Goal: Information Seeking & Learning: Learn about a topic

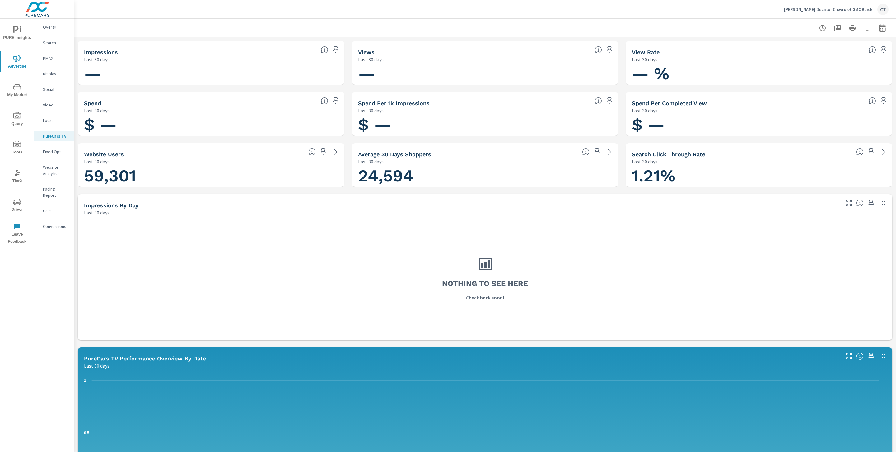
click at [825, 10] on p "[PERSON_NAME] Decatur Chevrolet GMC Buick" at bounding box center [828, 10] width 88 height 6
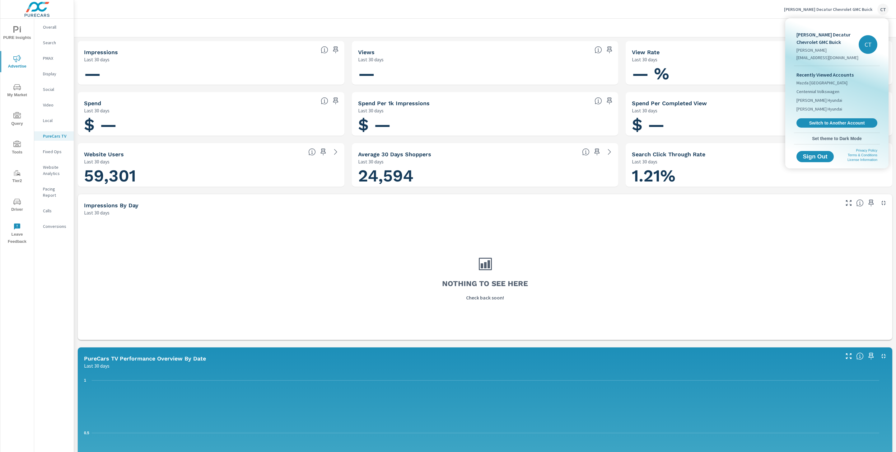
click at [739, 35] on div at bounding box center [448, 226] width 896 height 452
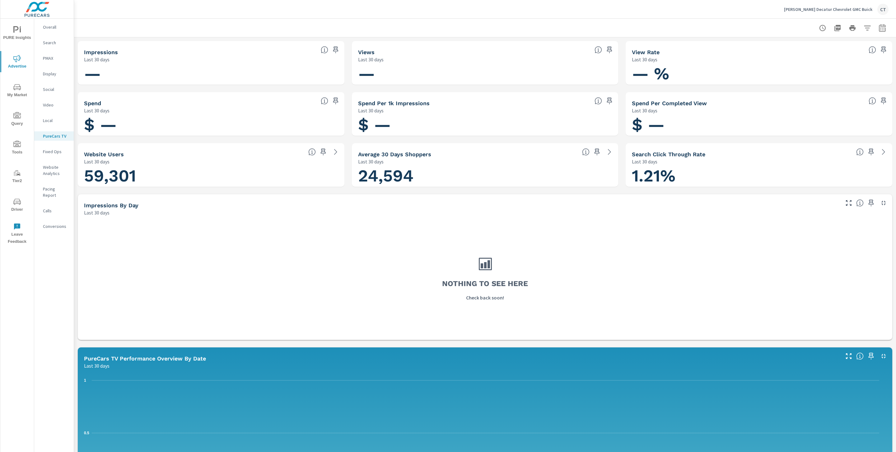
click at [24, 30] on span "PURE Insights" at bounding box center [17, 33] width 30 height 15
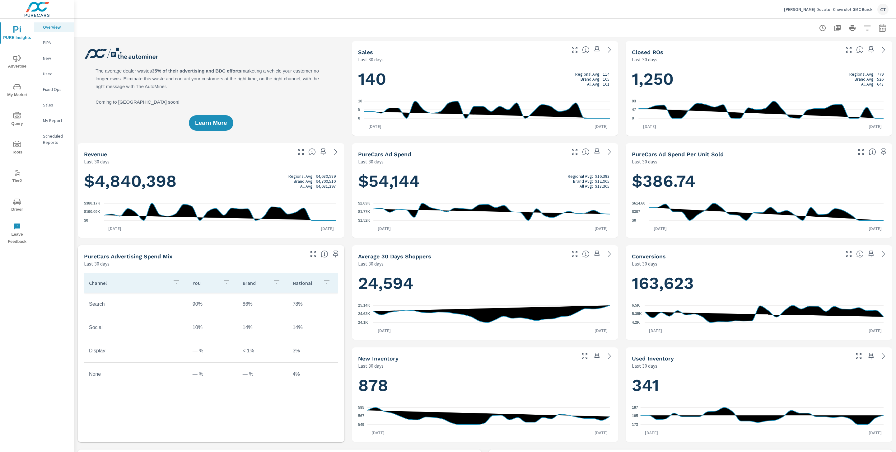
scroll to position [0, 0]
click at [411, 19] on div at bounding box center [485, 28] width 807 height 18
click at [316, 77] on div "Learn More" at bounding box center [211, 88] width 267 height 95
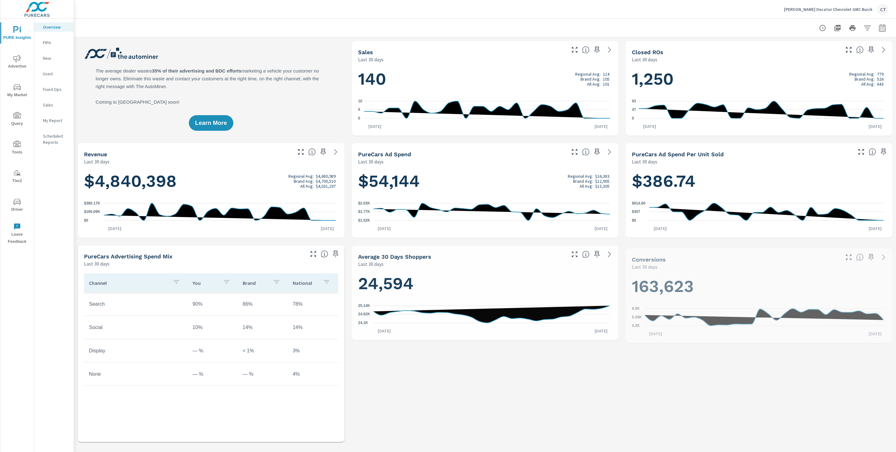
scroll to position [0, 0]
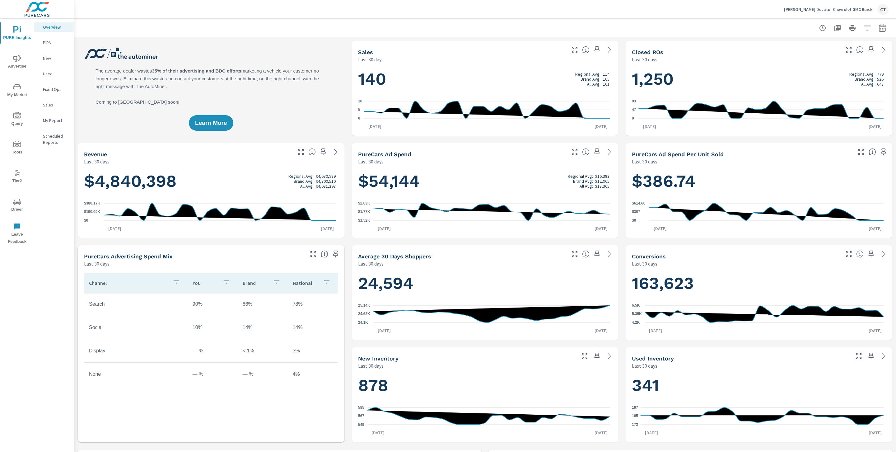
click at [20, 203] on icon "nav menu" at bounding box center [16, 201] width 7 height 7
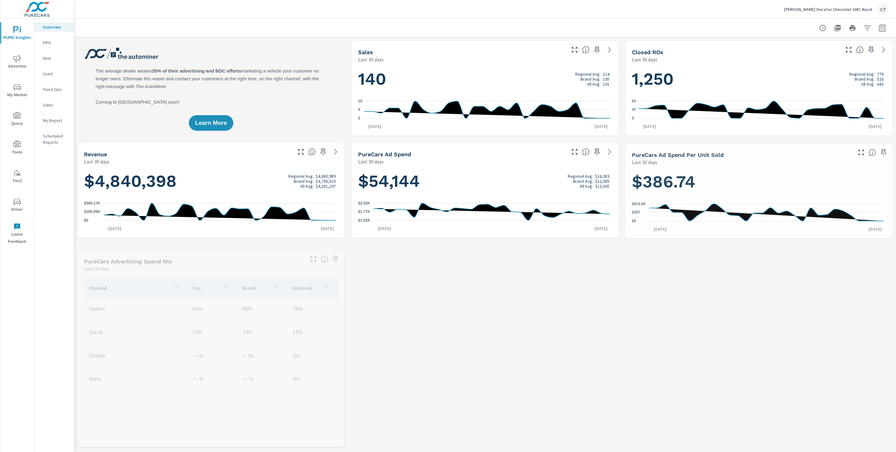
scroll to position [0, 0]
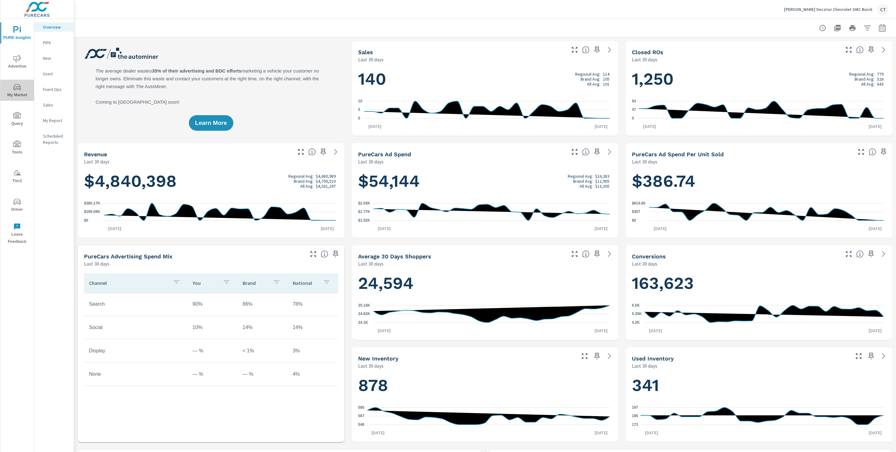
click at [24, 90] on span "My Market" at bounding box center [17, 90] width 30 height 15
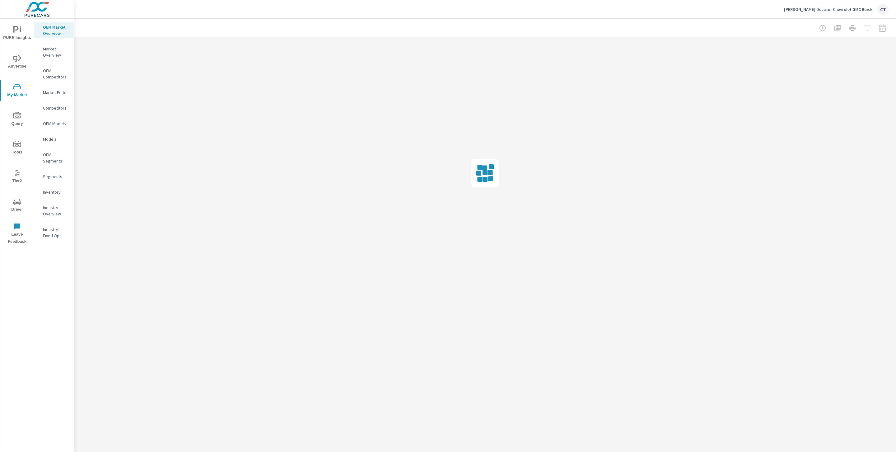
click at [20, 52] on button "Advertise" at bounding box center [17, 61] width 34 height 21
click at [19, 27] on icon "nav menu" at bounding box center [16, 29] width 7 height 7
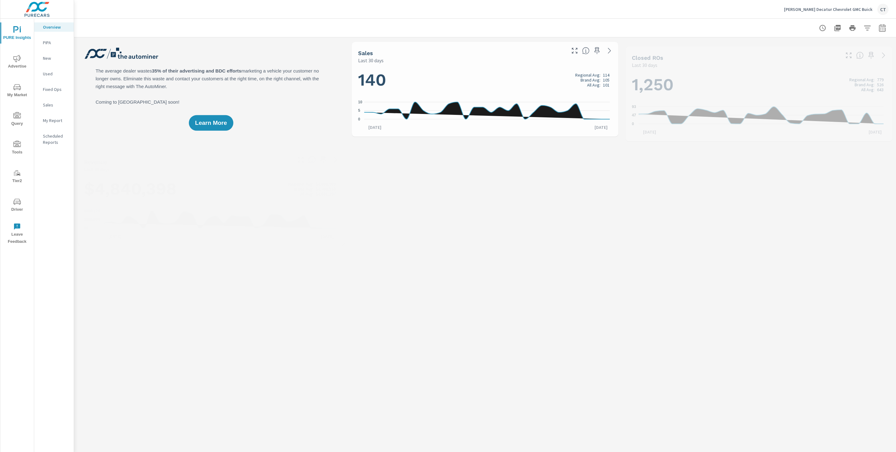
scroll to position [0, 0]
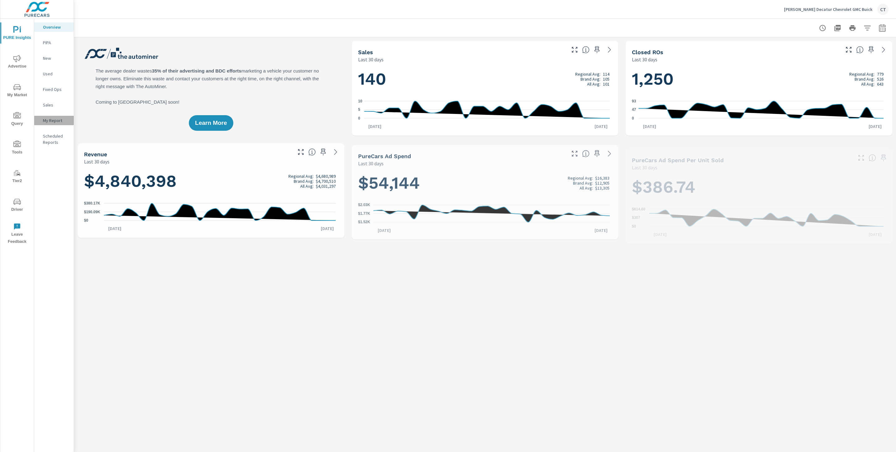
click at [57, 121] on p "My Report" at bounding box center [56, 120] width 26 height 6
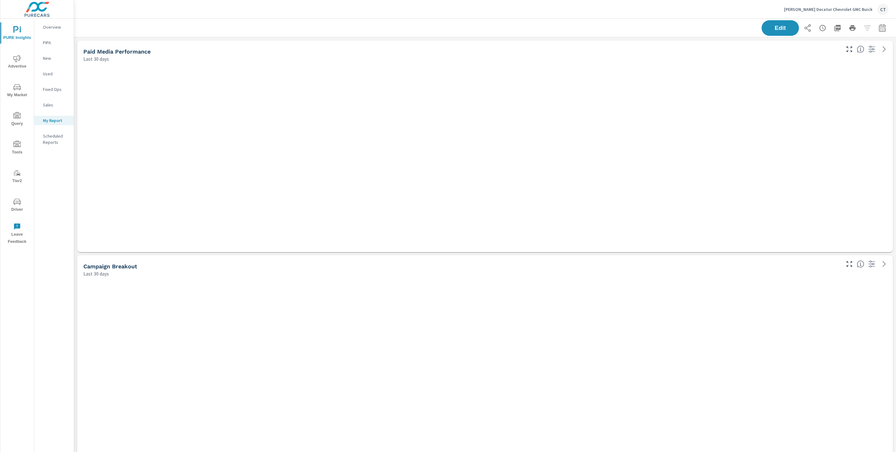
scroll to position [1878, 829]
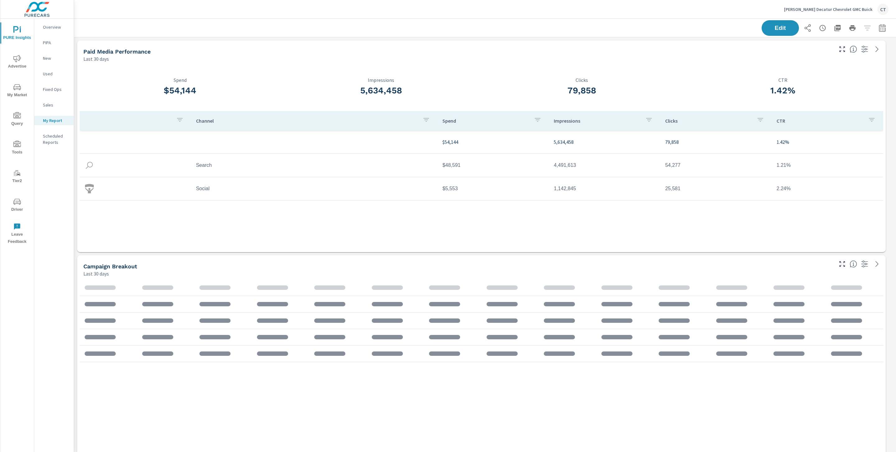
click at [884, 32] on div "Edit" at bounding box center [485, 28] width 822 height 18
click at [881, 30] on div "Edit" at bounding box center [825, 28] width 127 height 16
click at [878, 29] on icon "button" at bounding box center [881, 27] width 7 height 7
click at [826, 54] on select "Custom Yesterday Last week Last 7 days Last 14 days Last 30 days Last 45 days L…" at bounding box center [825, 54] width 62 height 12
click at [837, 49] on select "Custom Yesterday Last week Last 7 days Last 14 days Last 30 days Last 45 days L…" at bounding box center [825, 54] width 62 height 12
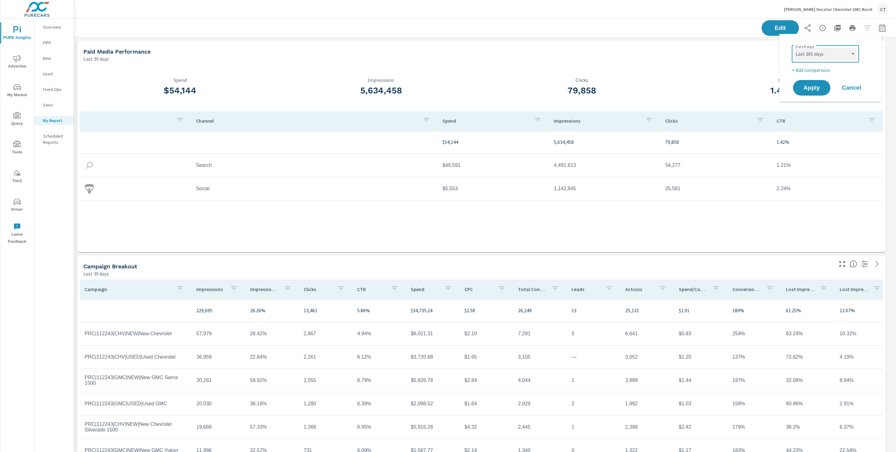
select select "Month to date"
click at [828, 71] on p "+ Add comparison" at bounding box center [832, 69] width 80 height 7
click at [836, 80] on select "Custom Previous period Previous month Previous year" at bounding box center [825, 81] width 62 height 12
select select "Previous month"
click at [817, 102] on span "Apply" at bounding box center [812, 105] width 26 height 6
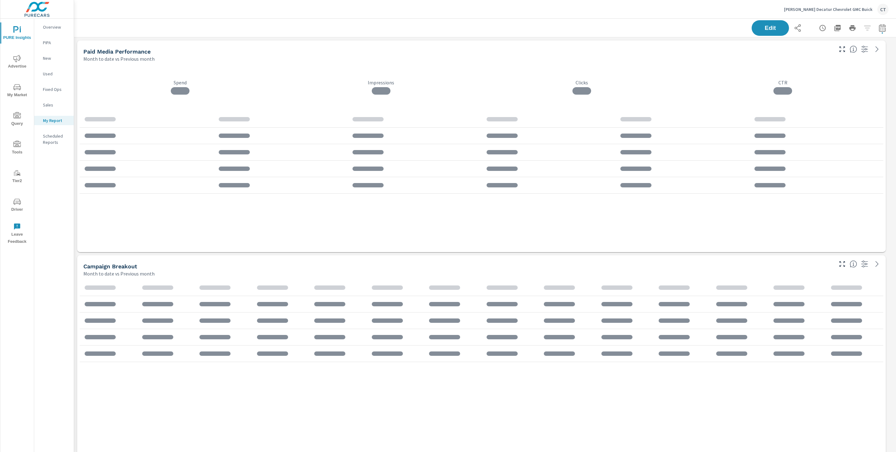
scroll to position [1878, 829]
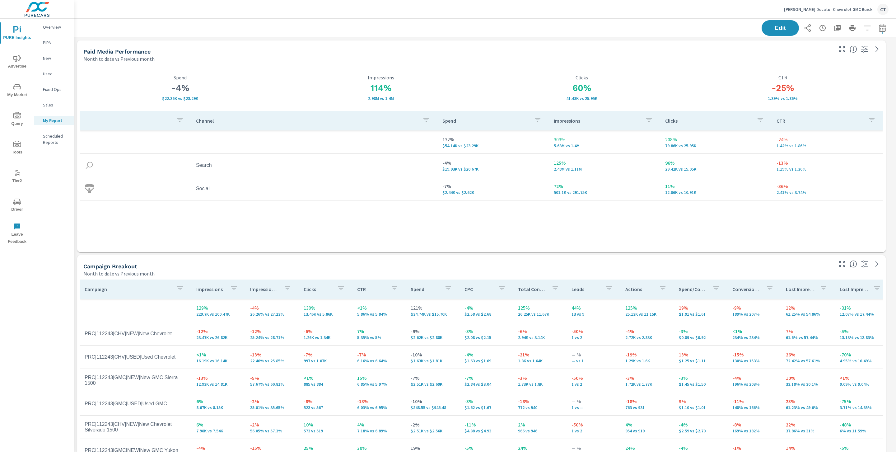
click at [427, 29] on div "Edit" at bounding box center [485, 28] width 807 height 18
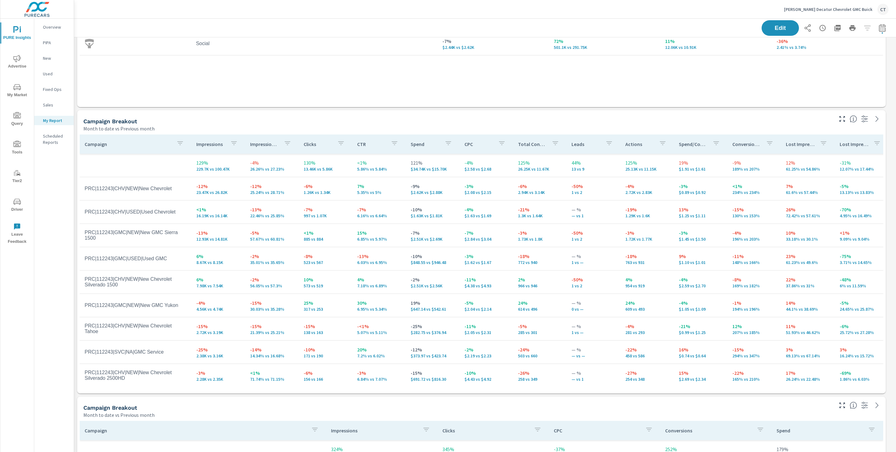
scroll to position [146, 0]
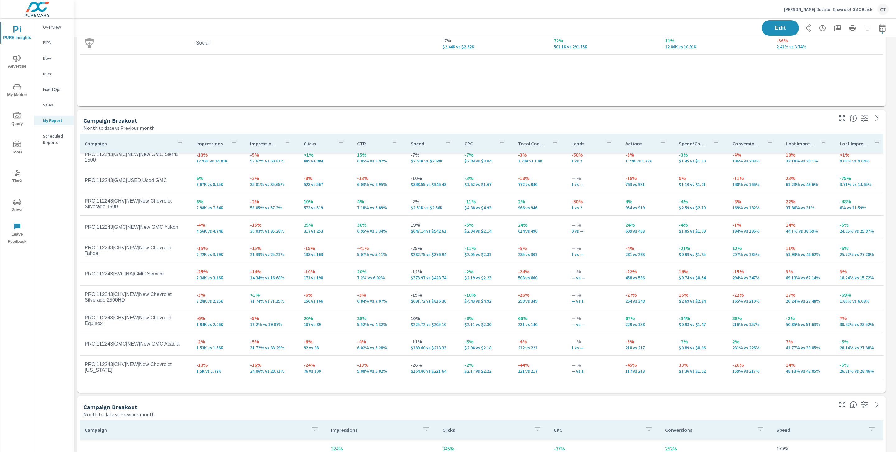
scroll to position [46, 0]
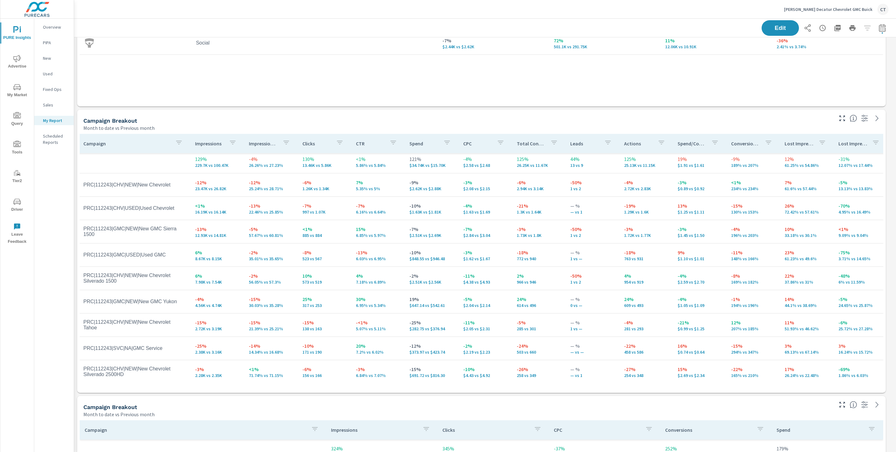
scroll to position [6, 0]
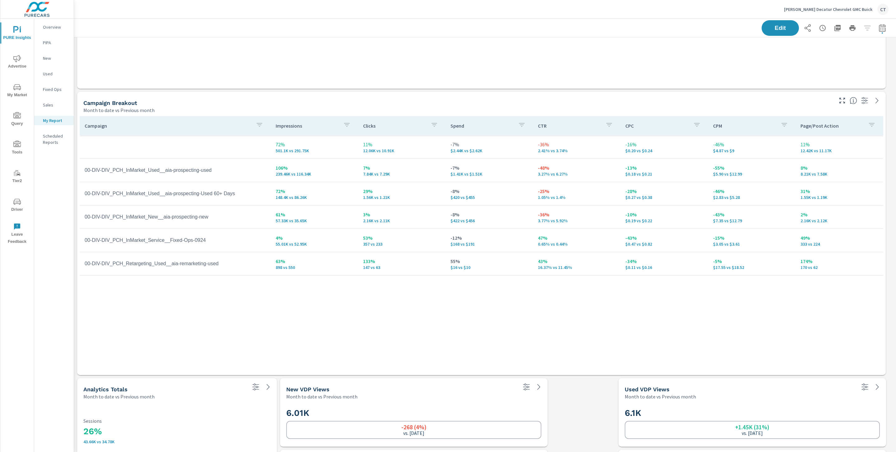
scroll to position [734, 0]
click at [394, 94] on div "Campaign Breakout Month to date vs Previous month" at bounding box center [455, 105] width 757 height 22
click at [867, 19] on div "Edit" at bounding box center [485, 28] width 807 height 18
click at [880, 28] on icon "button" at bounding box center [882, 29] width 4 height 2
select select "Month to date"
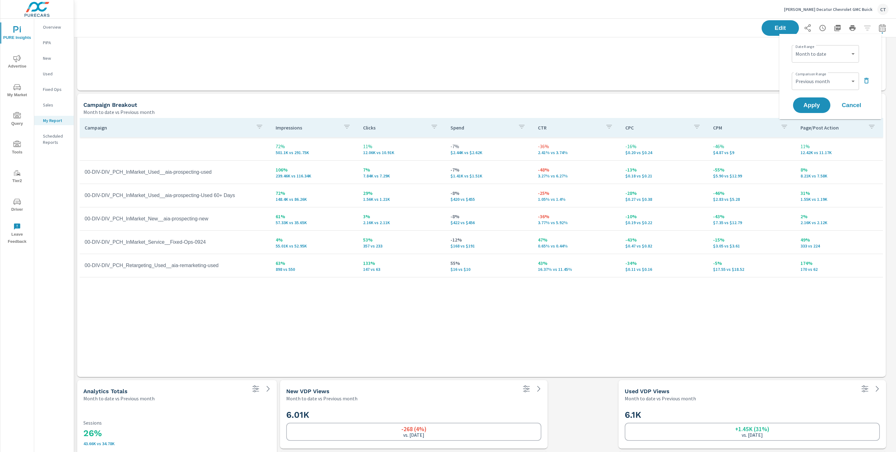
scroll to position [1878, 829]
click at [836, 72] on div "Custom Previous period Previous month Previous year ​" at bounding box center [825, 80] width 67 height 17
click at [836, 79] on select "Custom Previous period Previous month Previous year" at bounding box center [825, 81] width 62 height 12
select select "Previous period"
click at [810, 109] on button "Apply" at bounding box center [811, 105] width 39 height 16
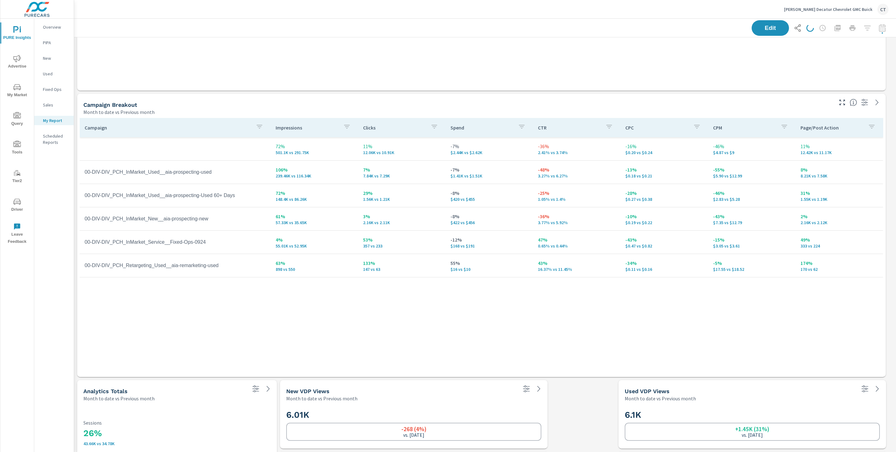
scroll to position [1878, 829]
click at [473, 308] on div "Campaign Impressions Clicks Spend CTR CPC CPM Page/Post Action -14% 501.1K vs 5…" at bounding box center [482, 241] width 804 height 247
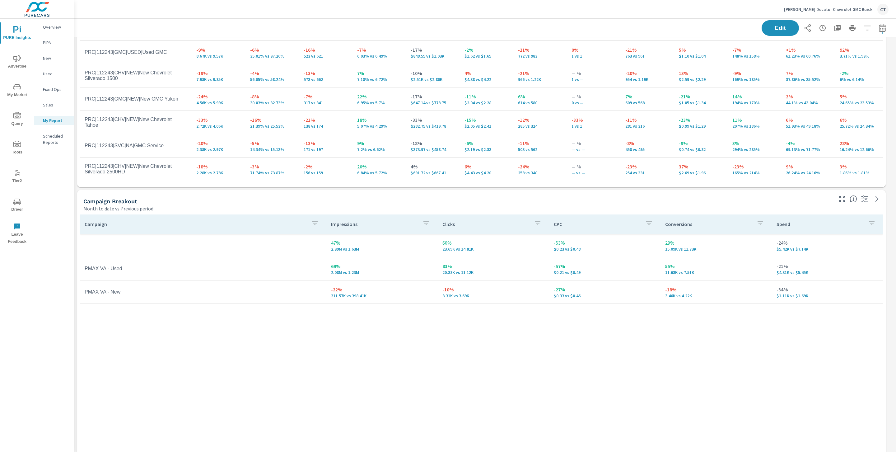
scroll to position [0, 0]
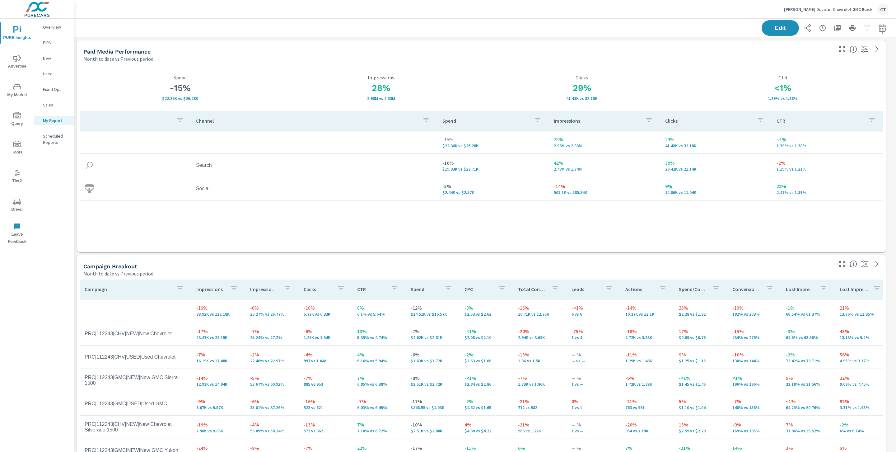
click at [471, 226] on div "Channel Spend Impressions Clicks CTR -15% $22.36K vs $26.28K 28% 2.98M vs 2.33M…" at bounding box center [482, 175] width 804 height 129
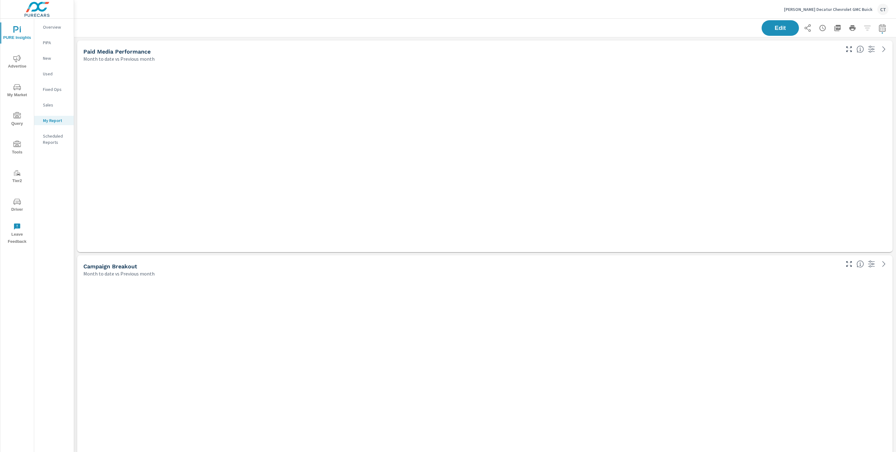
scroll to position [1878, 829]
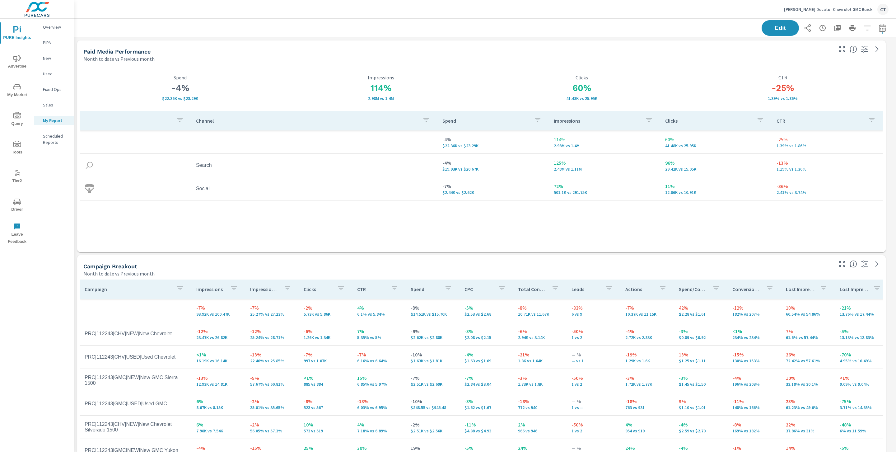
click at [11, 58] on span "Advertise" at bounding box center [17, 62] width 30 height 15
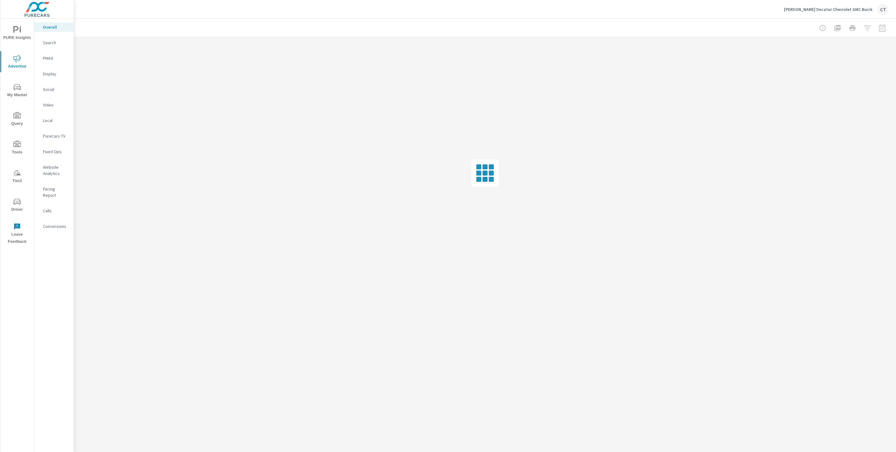
click at [52, 165] on p "Website Analytics" at bounding box center [56, 170] width 26 height 12
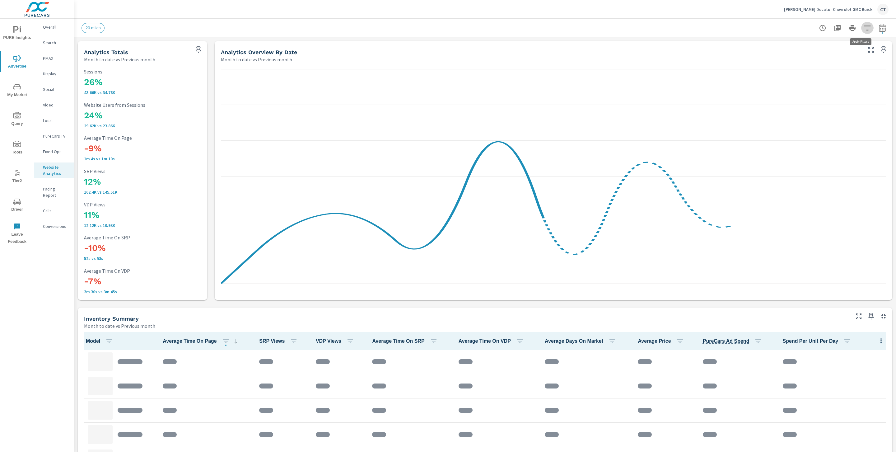
click at [864, 26] on icon "button" at bounding box center [867, 27] width 7 height 7
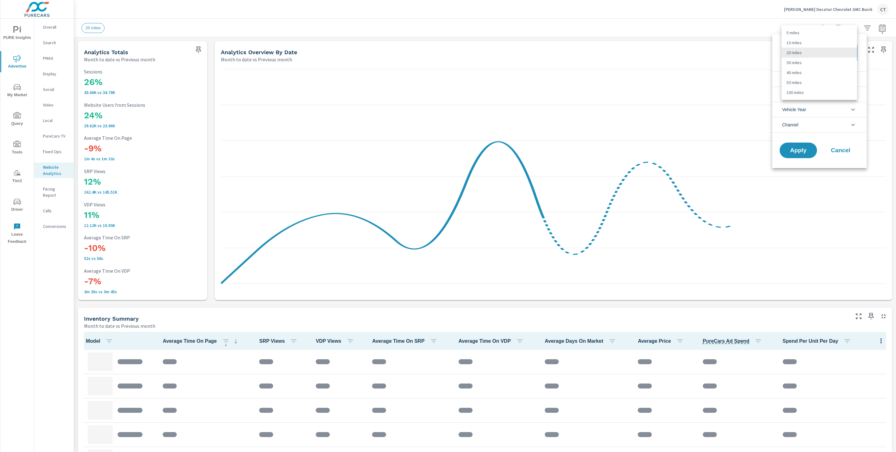
drag, startPoint x: 808, startPoint y: 53, endPoint x: 836, endPoint y: 66, distance: 31.5
click at [808, 53] on body "PURE Insights Advertise My Market Query Tools Tier2 Driver Leave Feedback Overa…" at bounding box center [448, 226] width 896 height 452
click at [816, 66] on li "30 miles" at bounding box center [819, 63] width 76 height 10
type Distance "30"
click at [810, 152] on span "Apply" at bounding box center [798, 150] width 26 height 6
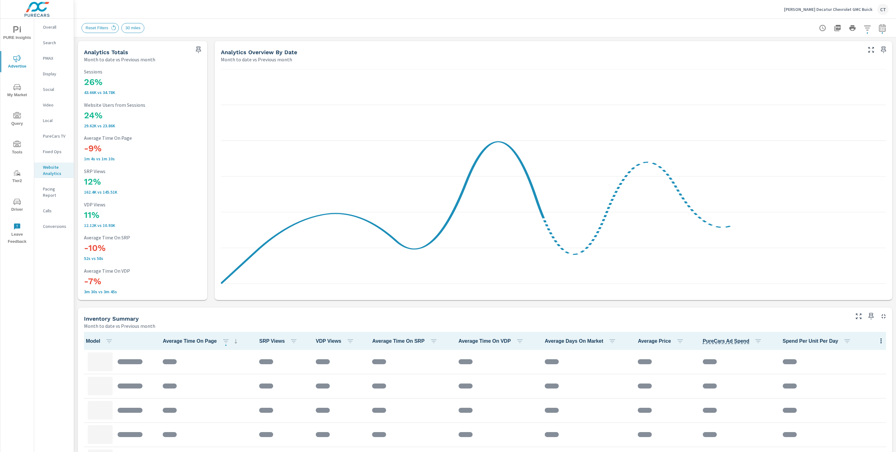
click at [864, 27] on icon "button" at bounding box center [867, 27] width 7 height 7
click at [813, 80] on li "Condition" at bounding box center [819, 78] width 95 height 15
click at [800, 89] on div "New" at bounding box center [818, 93] width 93 height 14
click at [795, 208] on span "Apply" at bounding box center [798, 206] width 26 height 6
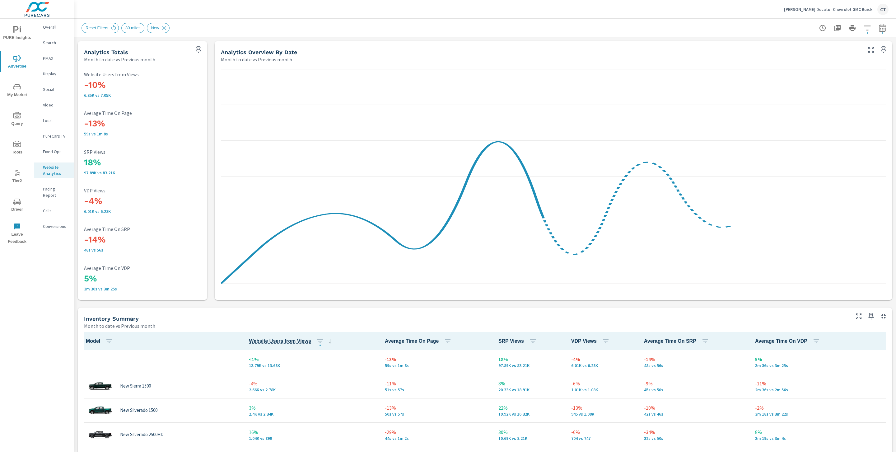
scroll to position [0, 0]
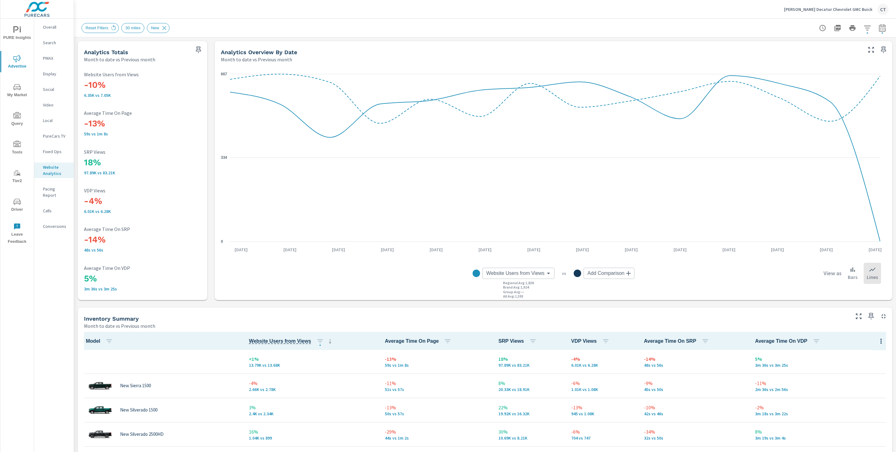
click at [369, 15] on div "James Wood Decatur Chevrolet GMC Buick CT" at bounding box center [485, 9] width 807 height 18
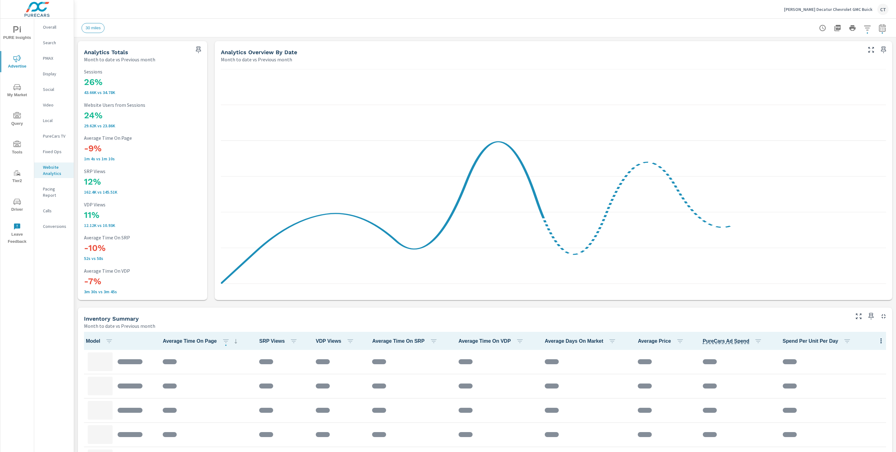
click at [878, 29] on icon "button" at bounding box center [881, 27] width 7 height 7
select select "Month to date"
select select "Previous month"
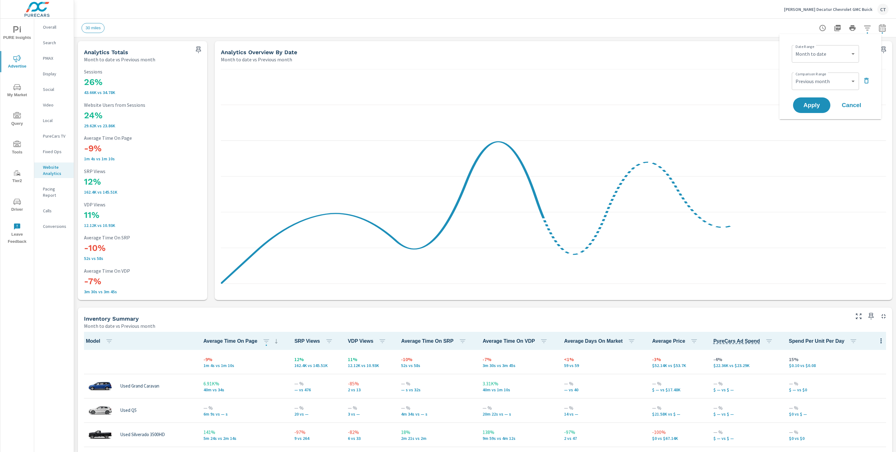
scroll to position [0, 0]
click at [876, 27] on button "button" at bounding box center [882, 28] width 12 height 12
click at [864, 27] on icon "button" at bounding box center [867, 27] width 7 height 7
click at [818, 51] on body "PURE Insights Advertise My Market Query Tools Tier2 Driver Leave Feedback Overa…" at bounding box center [448, 226] width 896 height 452
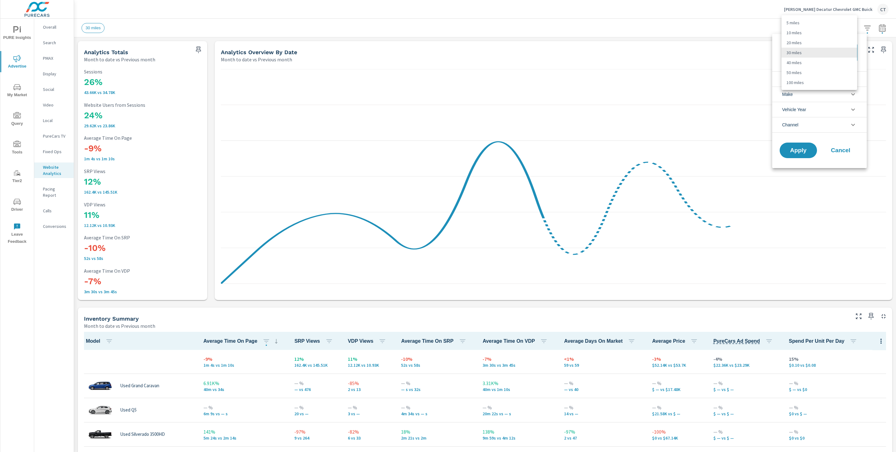
click at [821, 48] on li "30 miles" at bounding box center [819, 53] width 76 height 10
click at [820, 72] on li "Condition" at bounding box center [819, 78] width 95 height 15
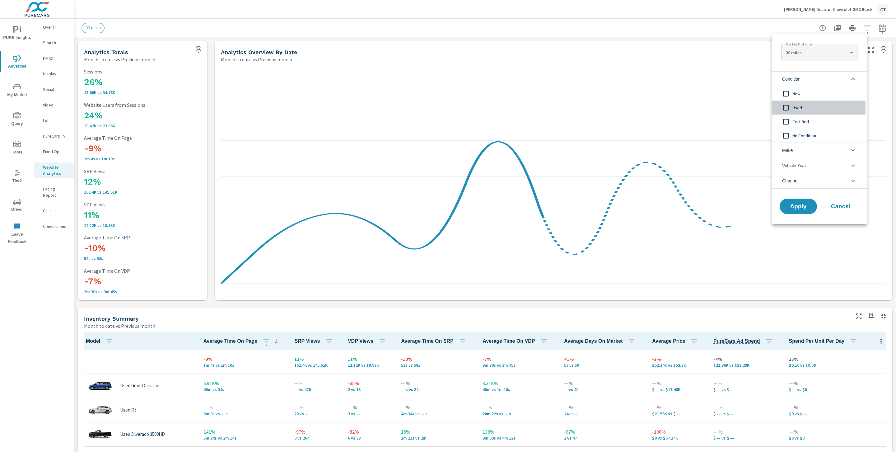
click at [800, 107] on span "Used" at bounding box center [826, 107] width 68 height 7
click at [795, 125] on div "Certified" at bounding box center [818, 121] width 93 height 14
click at [801, 214] on button "Apply" at bounding box center [798, 206] width 39 height 16
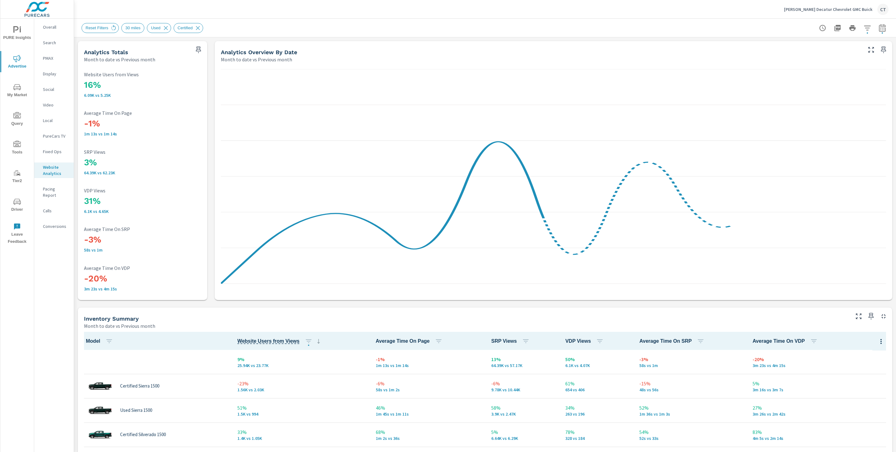
scroll to position [0, 0]
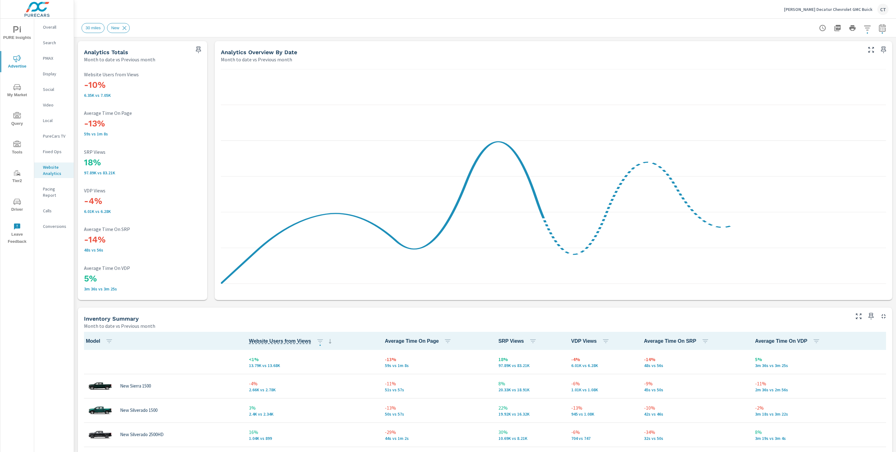
scroll to position [0, 0]
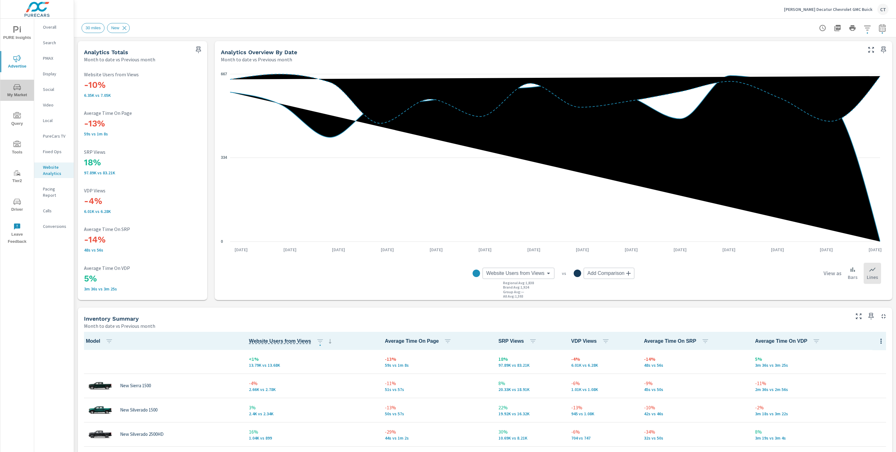
click at [21, 96] on span "My Market" at bounding box center [17, 90] width 30 height 15
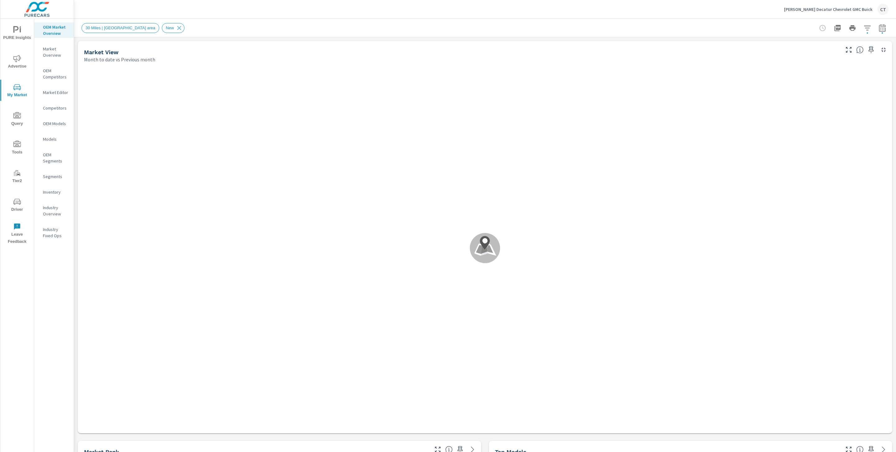
click at [60, 93] on p "Market Editor" at bounding box center [56, 92] width 26 height 6
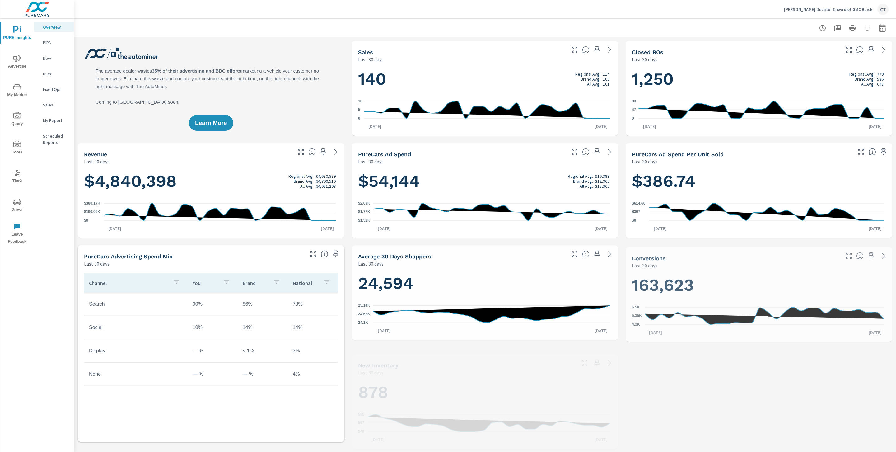
scroll to position [0, 0]
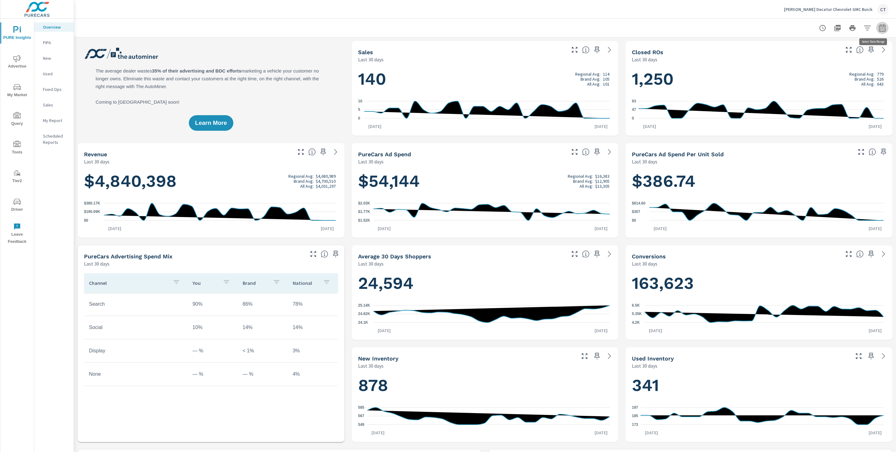
click at [876, 32] on button "button" at bounding box center [882, 28] width 12 height 12
click at [814, 52] on select "Custom Yesterday Last week Last 7 days Last 14 days Last 30 days Last 45 days L…" at bounding box center [825, 54] width 62 height 12
select select "Last 6 months"
click at [813, 72] on p "+ Add comparison" at bounding box center [832, 69] width 80 height 7
select select "Previous period"
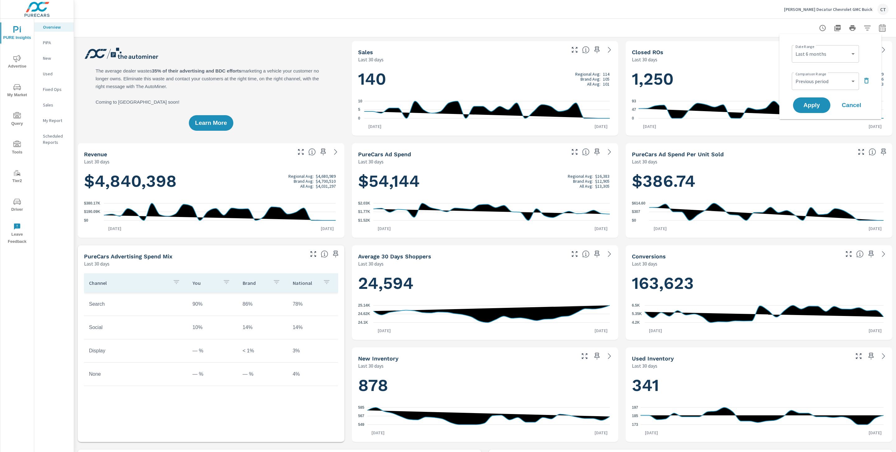
drag, startPoint x: 813, startPoint y: 103, endPoint x: 807, endPoint y: 116, distance: 14.5
click at [813, 103] on span "Apply" at bounding box center [811, 105] width 25 height 6
click at [14, 87] on icon "nav menu" at bounding box center [16, 87] width 7 height 6
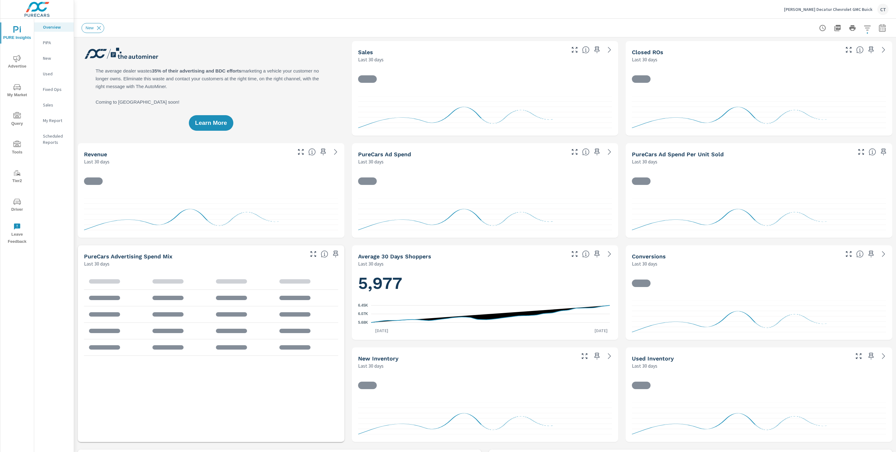
click at [16, 93] on span "My Market" at bounding box center [17, 90] width 30 height 15
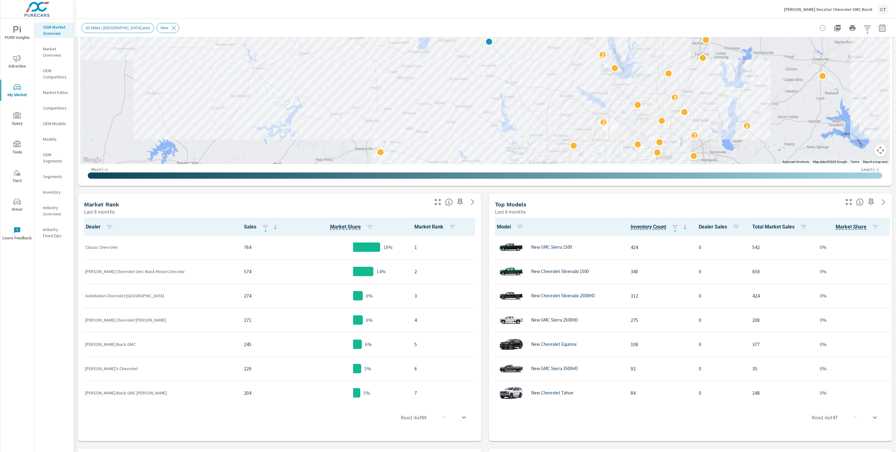
scroll to position [190, 0]
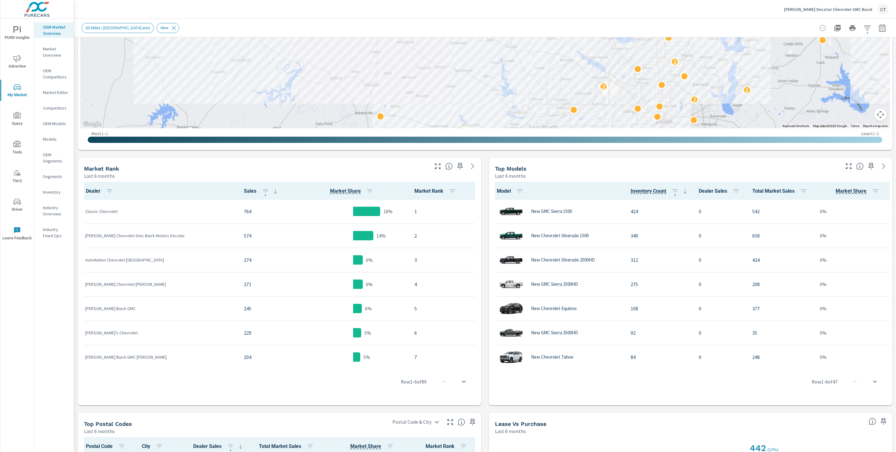
click at [879, 27] on icon "button" at bounding box center [881, 27] width 7 height 7
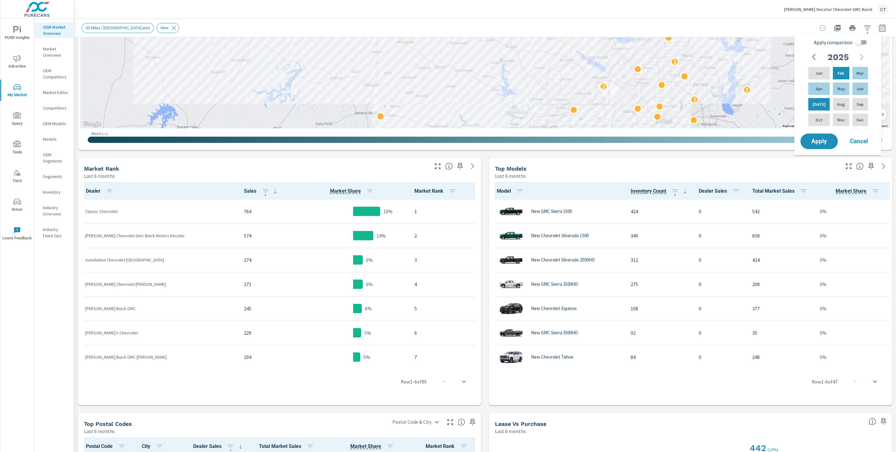
click at [857, 44] on input "Apply comparison" at bounding box center [858, 42] width 35 height 12
checkbox input "true"
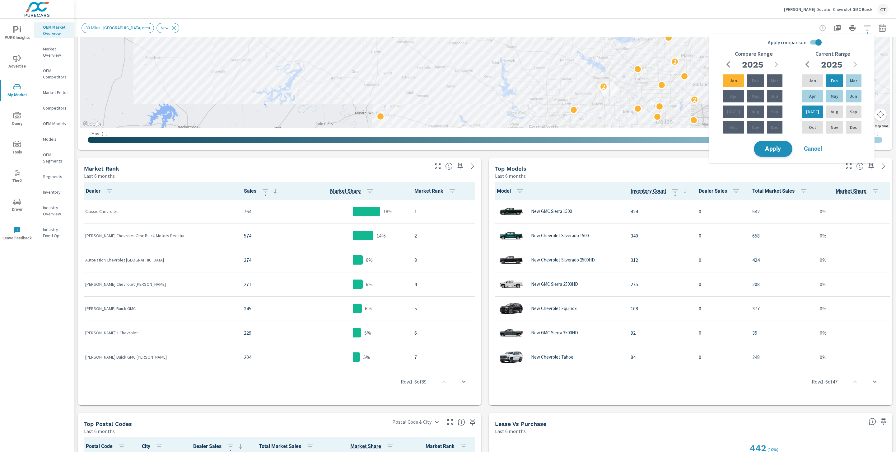
click at [778, 148] on span "Apply" at bounding box center [773, 149] width 26 height 6
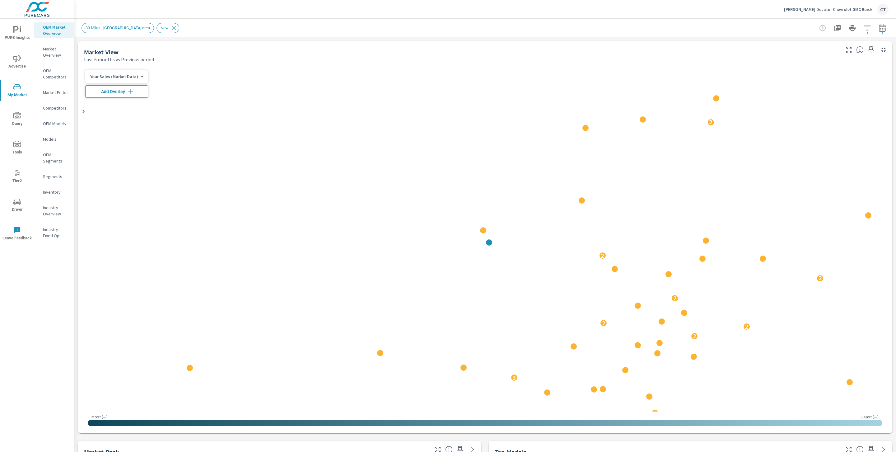
scroll to position [0, 0]
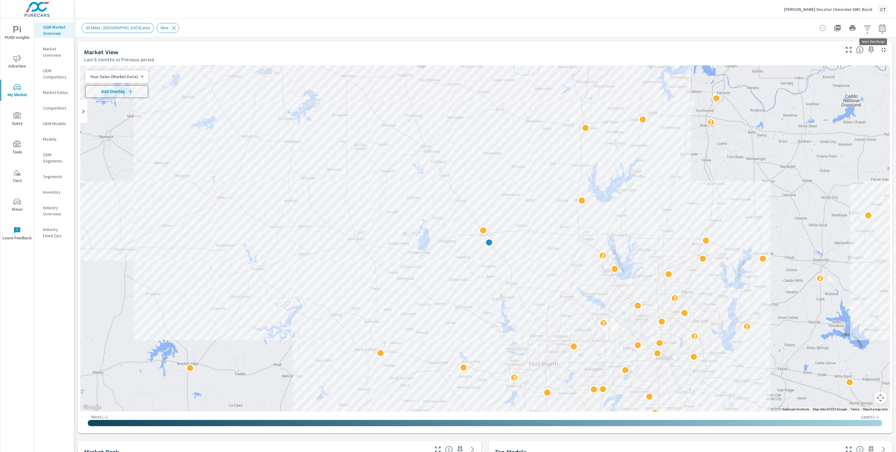
click at [879, 28] on icon "button" at bounding box center [882, 27] width 7 height 7
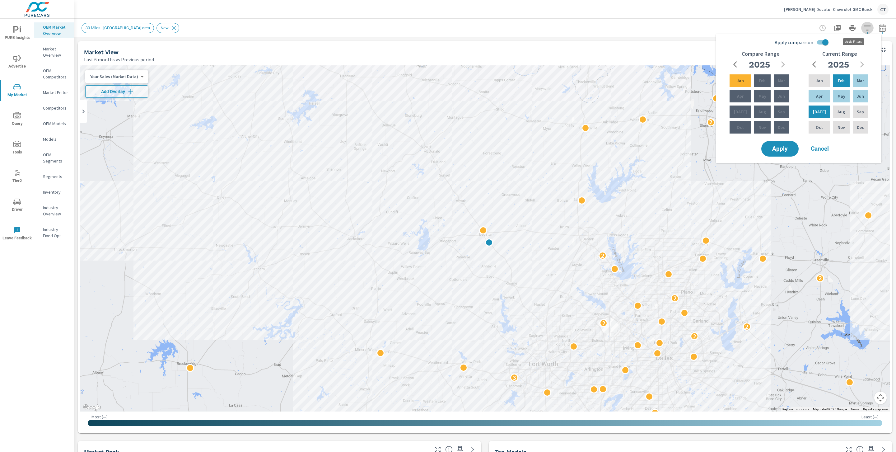
click at [864, 29] on icon "button" at bounding box center [867, 27] width 7 height 7
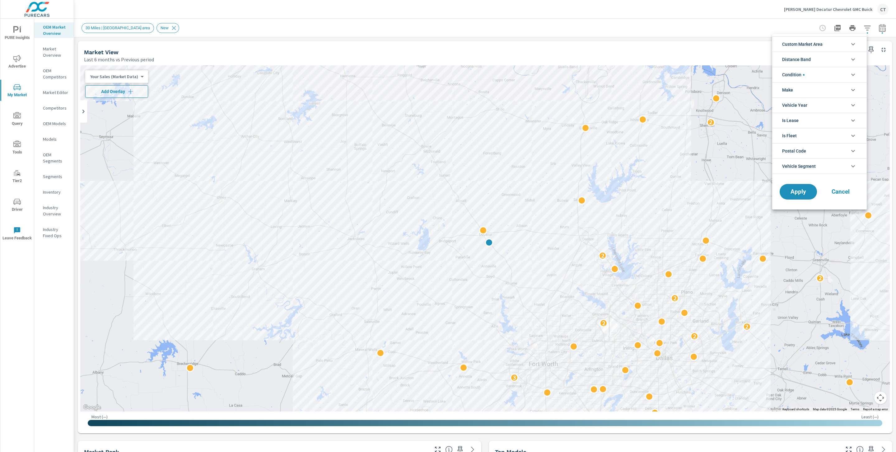
click at [834, 70] on li "Condition" at bounding box center [819, 74] width 95 height 15
click at [839, 45] on li "Custom Market Area" at bounding box center [819, 43] width 95 height 15
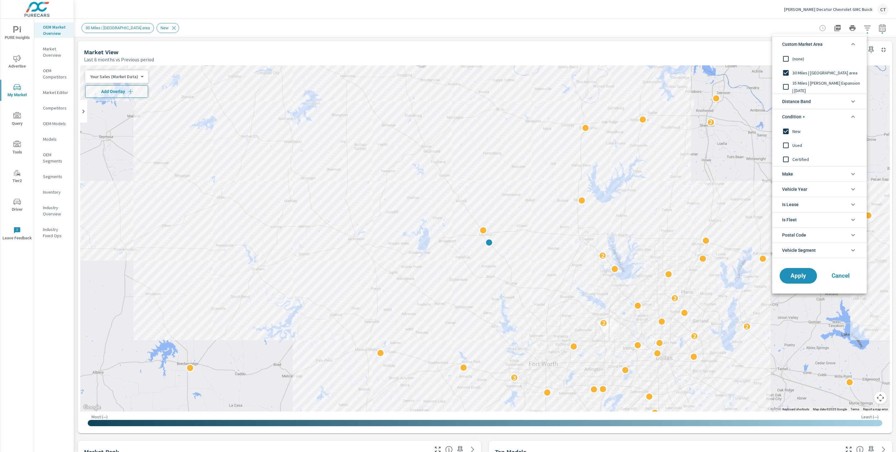
click at [813, 83] on span "35 Miles | Denton Expansion | August 2025" at bounding box center [826, 86] width 68 height 15
click at [814, 66] on div "30 Miles | New market area" at bounding box center [818, 73] width 93 height 14
drag, startPoint x: 805, startPoint y: 275, endPoint x: 804, endPoint y: 271, distance: 3.6
click at [805, 275] on span "Apply" at bounding box center [798, 276] width 26 height 6
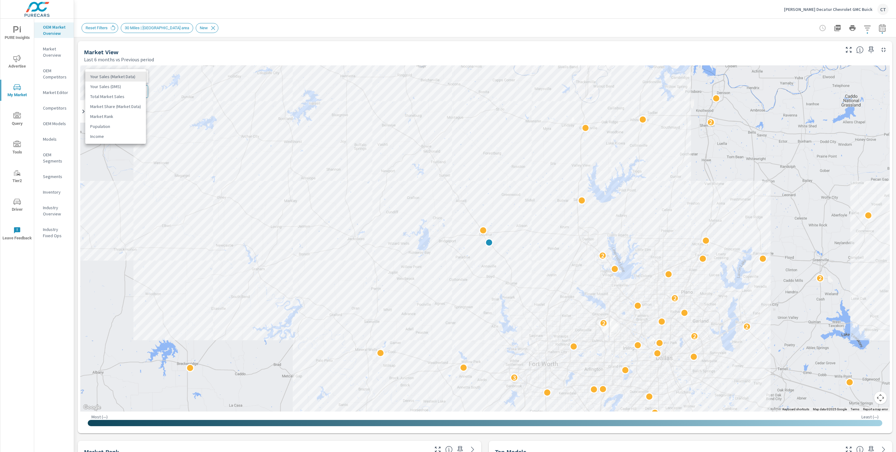
click at [121, 75] on body "PURE Insights Advertise My Market Query Tools Tier2 Driver Leave Feedback OEM M…" at bounding box center [448, 226] width 896 height 452
click at [124, 95] on li "Total Market Sales" at bounding box center [115, 96] width 61 height 10
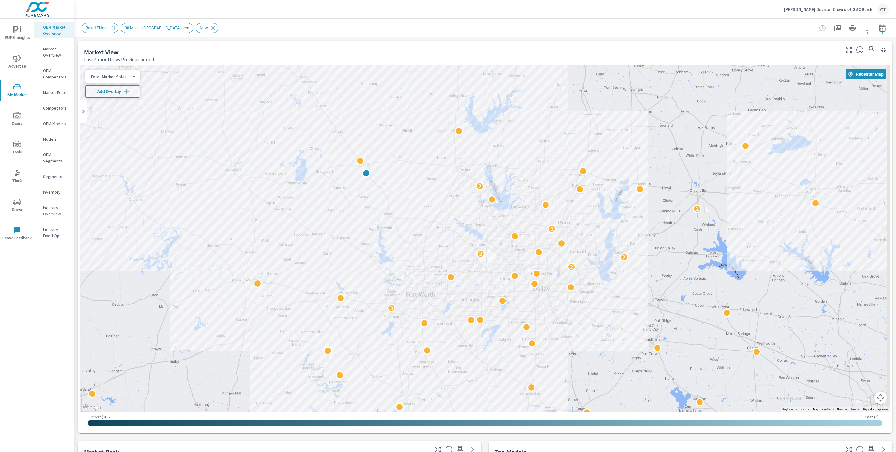
drag, startPoint x: 670, startPoint y: 283, endPoint x: 548, endPoint y: 211, distance: 141.7
click at [548, 211] on div "2 3 2 2 2 2 2 2 2" at bounding box center [660, 337] width 597 height 336
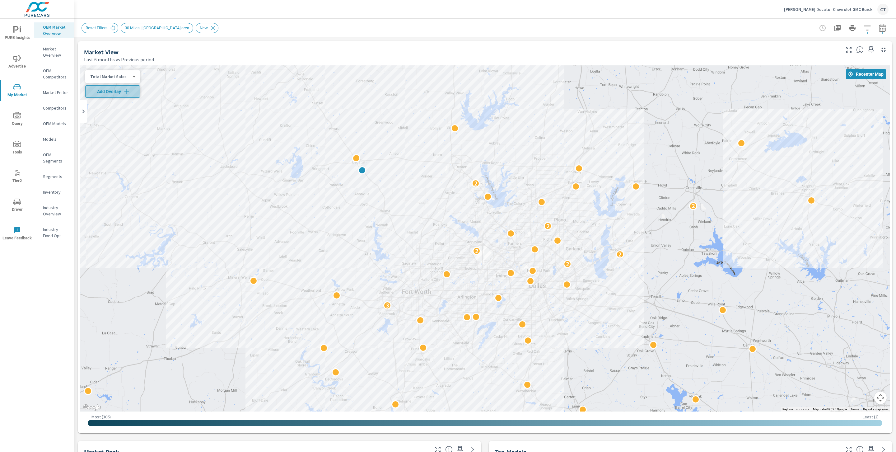
click at [129, 93] on icon "button" at bounding box center [126, 91] width 6 height 6
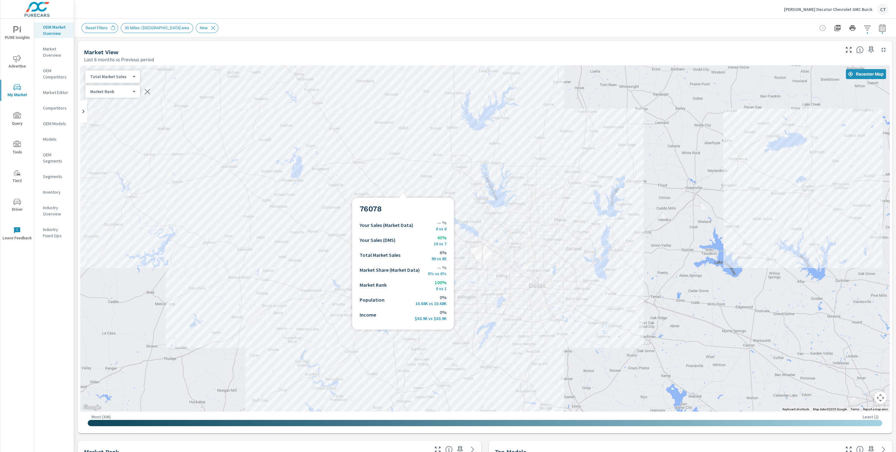
click at [426, 203] on div "— — — — 2 — — — — — — — — 3 — — — — — — — — — — — — — — 2 — — — — 2 2 — — — — —…" at bounding box center [484, 238] width 809 height 346
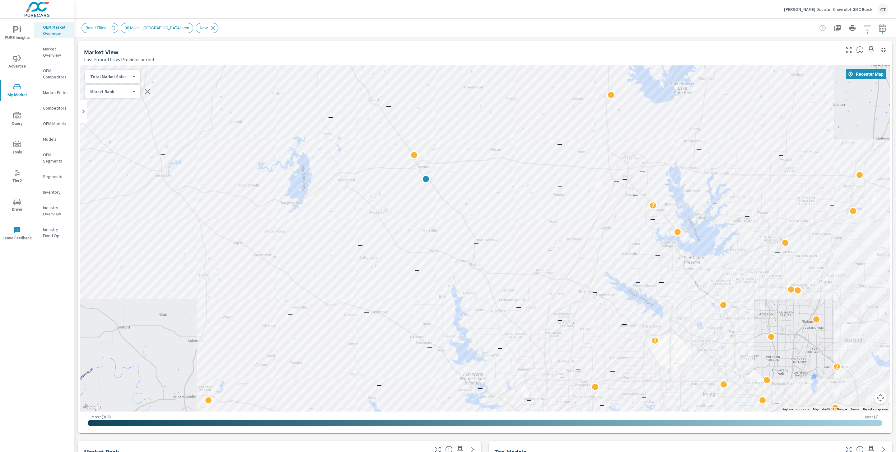
drag, startPoint x: 825, startPoint y: 267, endPoint x: 784, endPoint y: 233, distance: 53.5
click at [784, 232] on div "— — — — — — — — 3 — — — — — — — — — — — — — — — 2 — — — — 2 2 — — — — — — — — —…" at bounding box center [767, 391] width 597 height 336
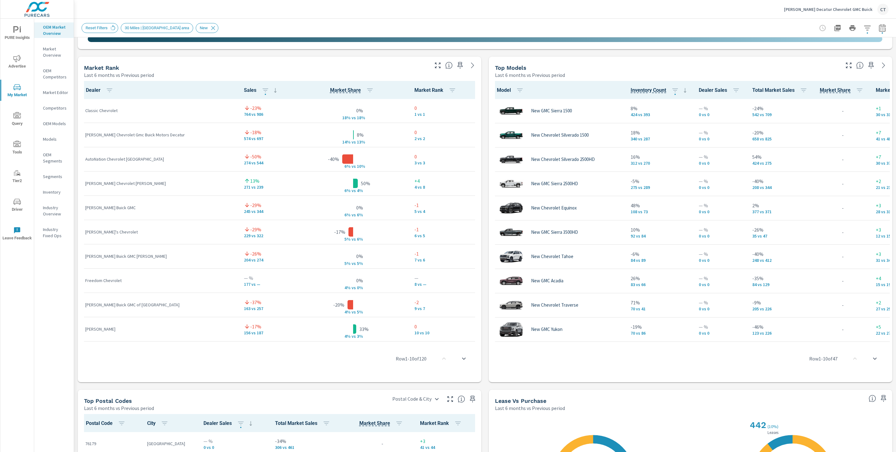
click at [483, 153] on div "Market View Last 6 months vs Previous period ← Move left → Move right ↑ Move up…" at bounding box center [485, 185] width 822 height 1065
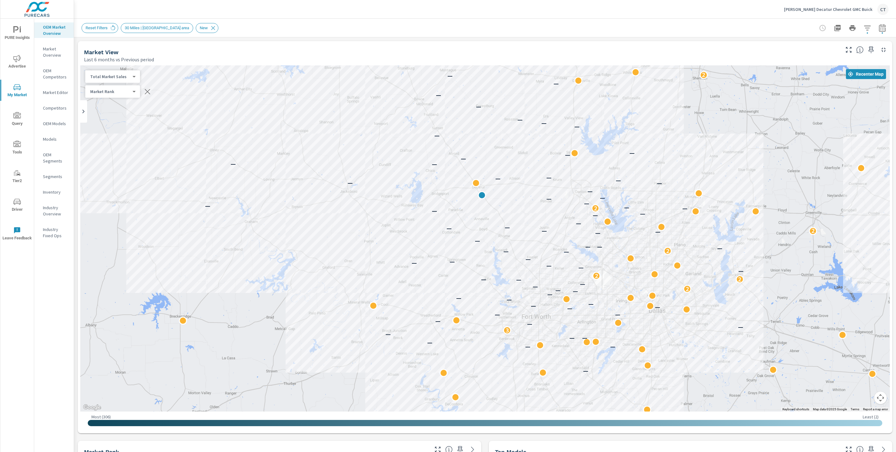
drag, startPoint x: 833, startPoint y: 187, endPoint x: 771, endPoint y: 211, distance: 66.0
click at [772, 211] on div "— — — — 2 — — — — — — — — 3 — — — — — — — — — — — — — — 2 — — — — 2 2 — — — — —…" at bounding box center [484, 238] width 809 height 346
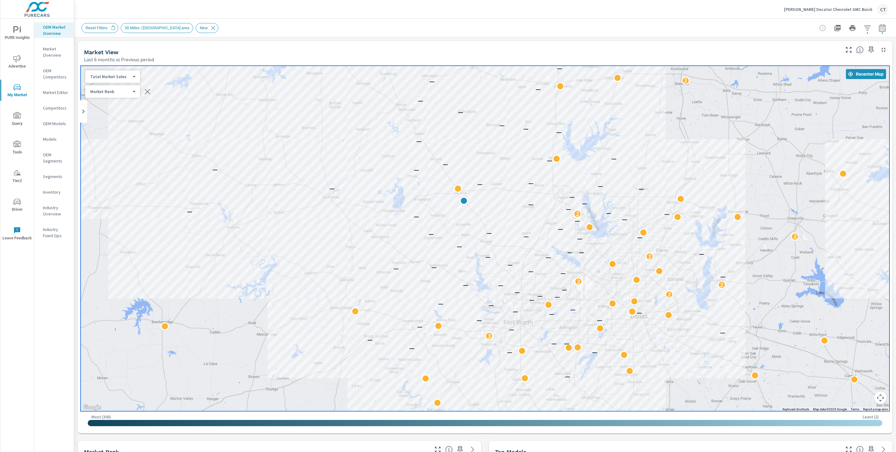
scroll to position [0, 0]
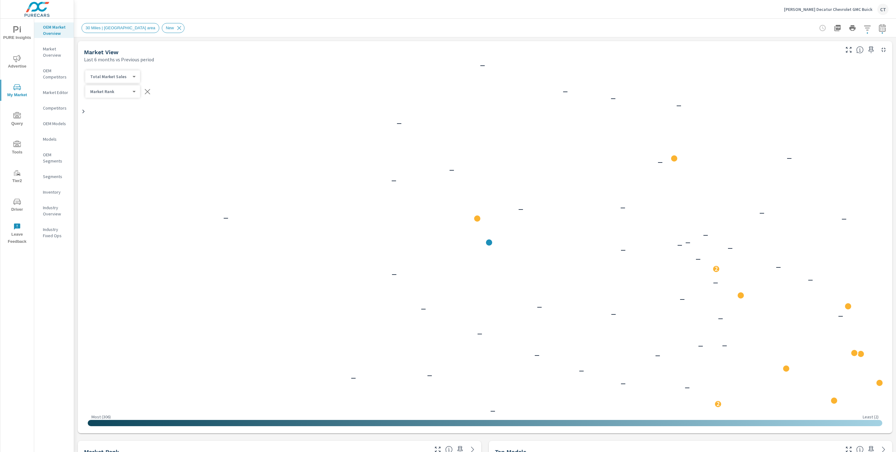
scroll to position [0, 0]
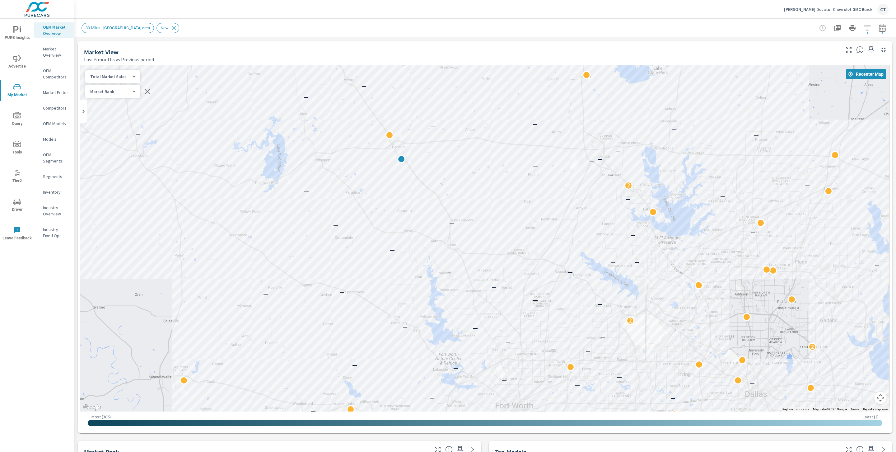
click at [864, 29] on button "button" at bounding box center [867, 28] width 12 height 12
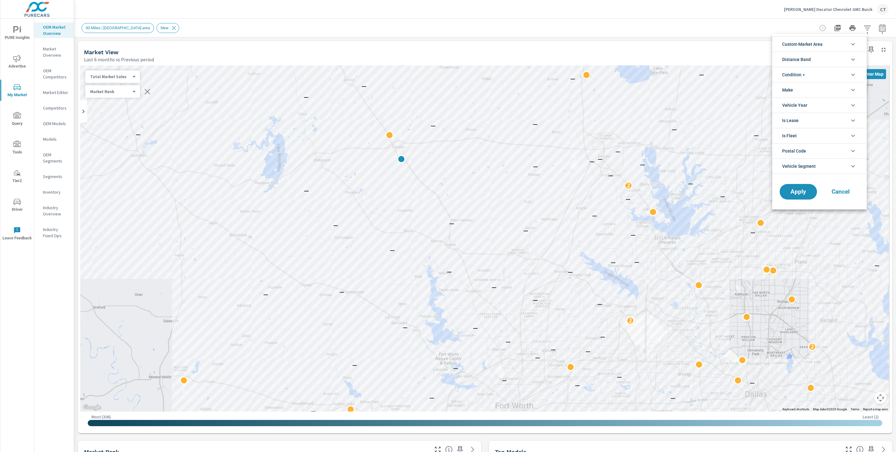
click at [828, 60] on li "Distance Band" at bounding box center [819, 59] width 95 height 15
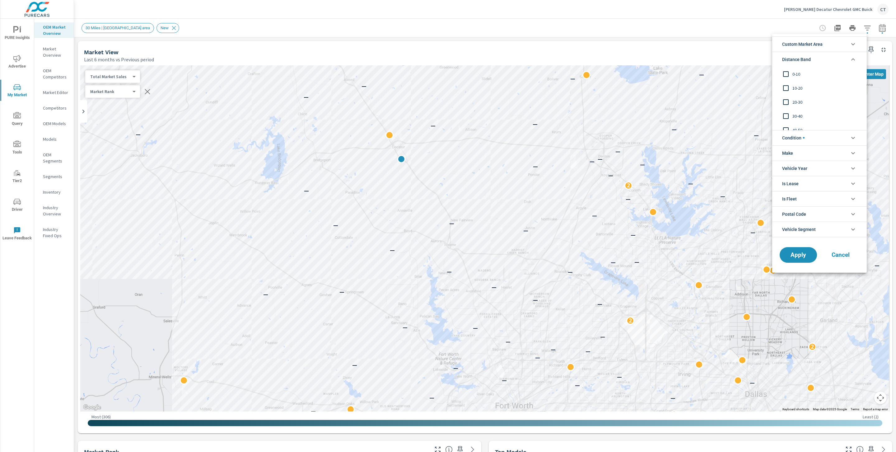
click at [826, 58] on li "Distance Band" at bounding box center [819, 59] width 95 height 15
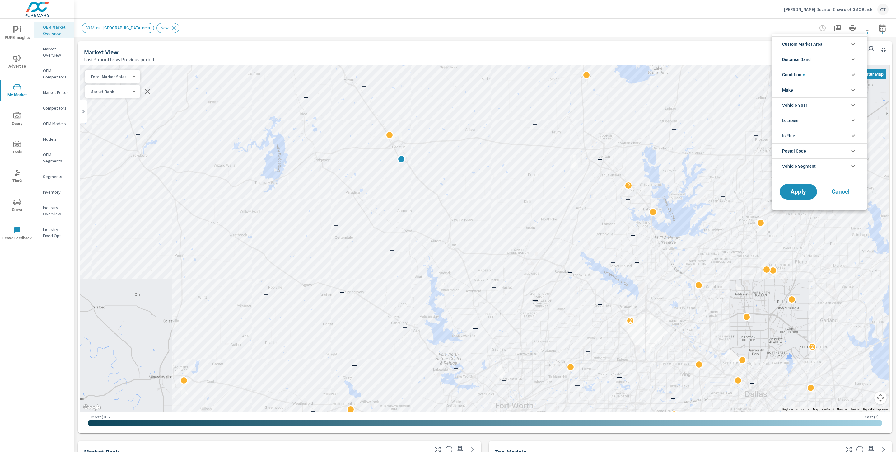
click at [827, 46] on li "Custom Market Area" at bounding box center [819, 43] width 95 height 15
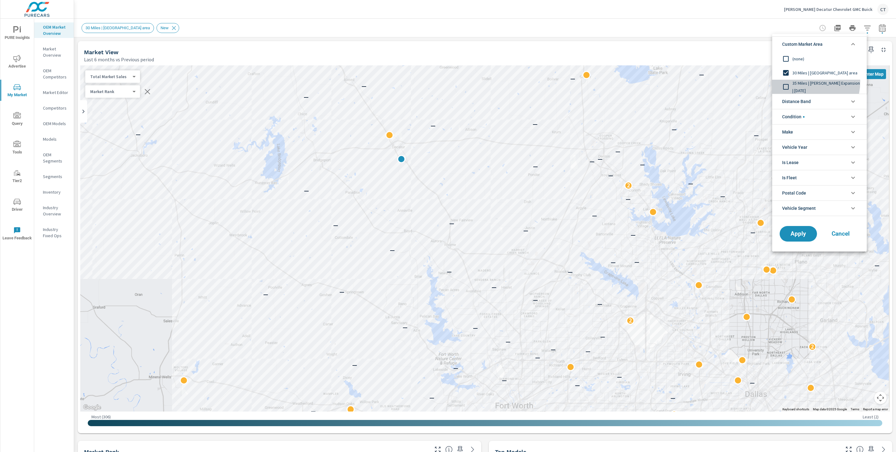
click at [806, 82] on span "35 Miles | Denton Expansion | August 2025" at bounding box center [826, 86] width 68 height 15
click at [801, 246] on div "Apply Cancel" at bounding box center [819, 234] width 95 height 33
click at [801, 237] on span "Apply" at bounding box center [798, 234] width 26 height 6
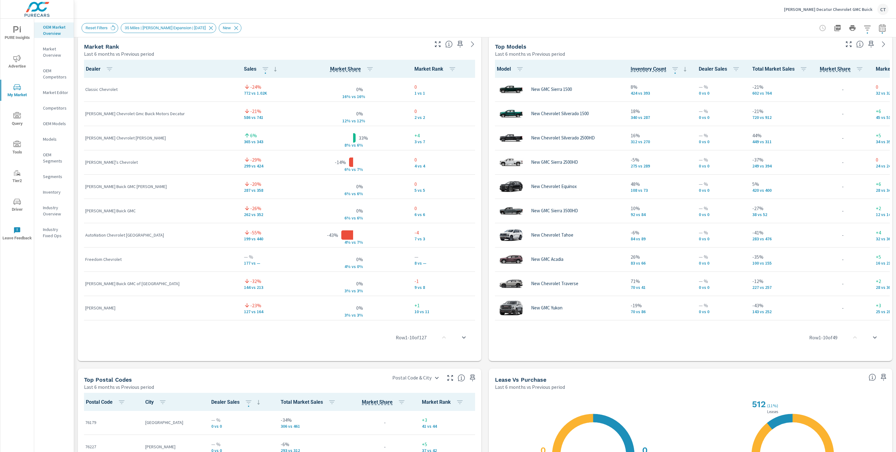
scroll to position [403, 0]
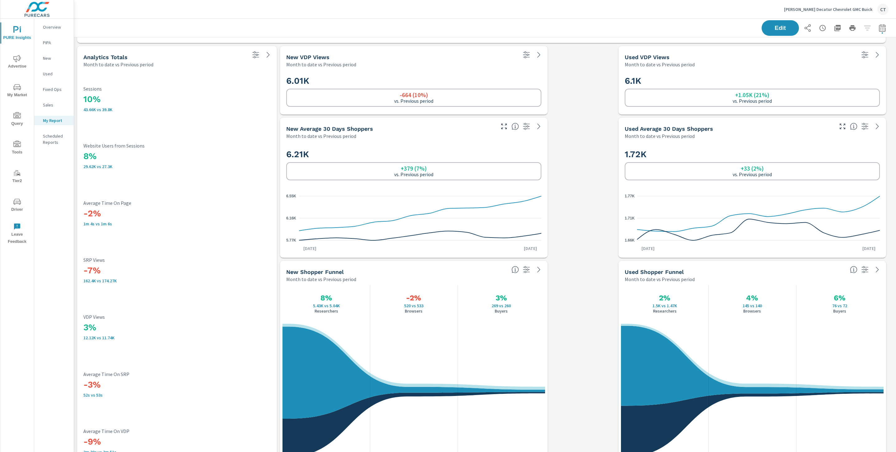
scroll to position [1068, 0]
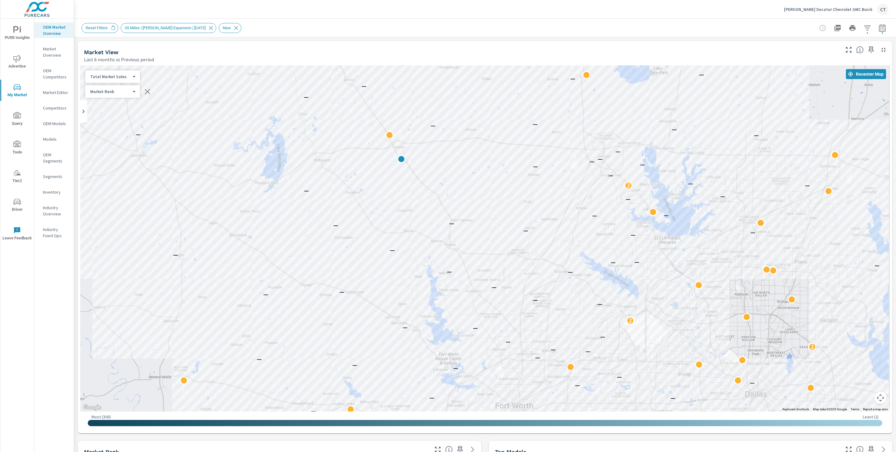
scroll to position [0, 0]
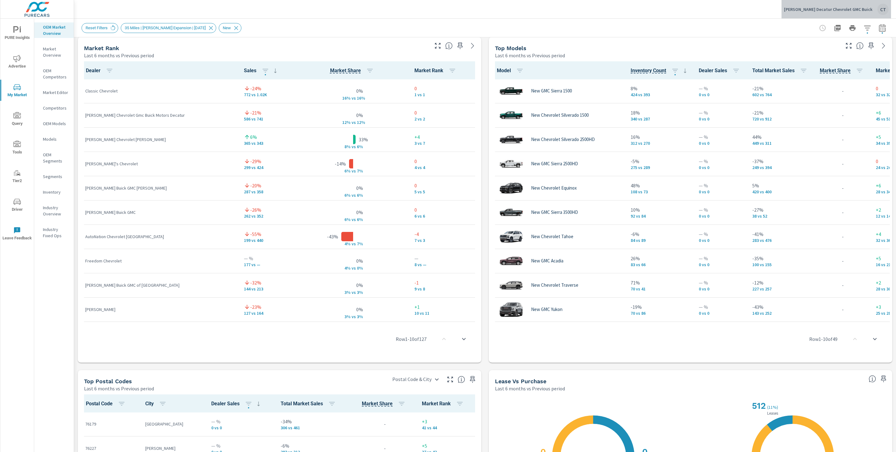
click at [859, 5] on div "James Wood Decatur Chevrolet GMC Buick CT" at bounding box center [836, 9] width 105 height 11
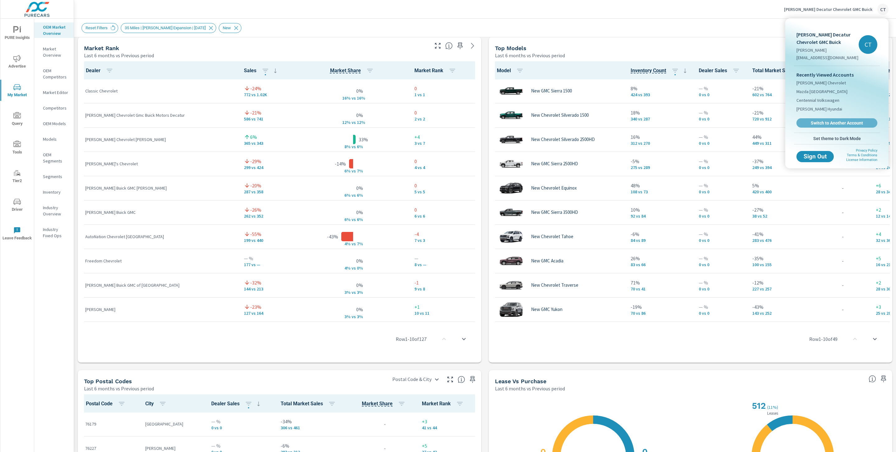
click at [818, 120] on span "Switch to Another Account" at bounding box center [837, 123] width 74 height 6
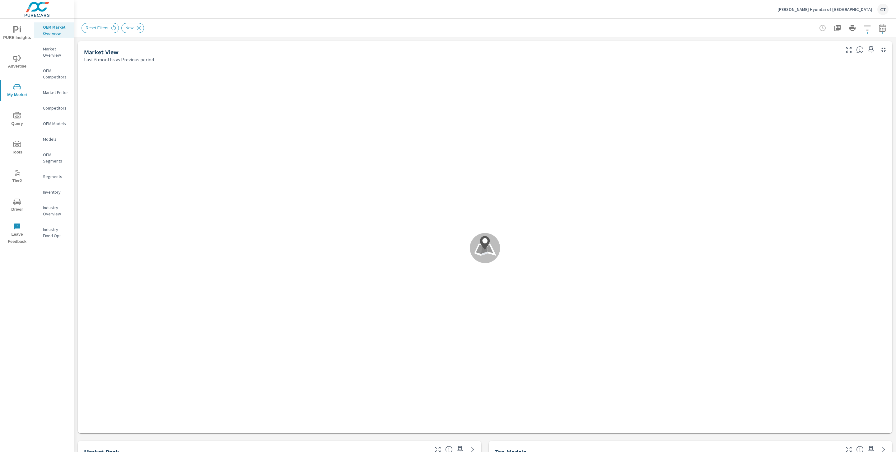
scroll to position [0, 0]
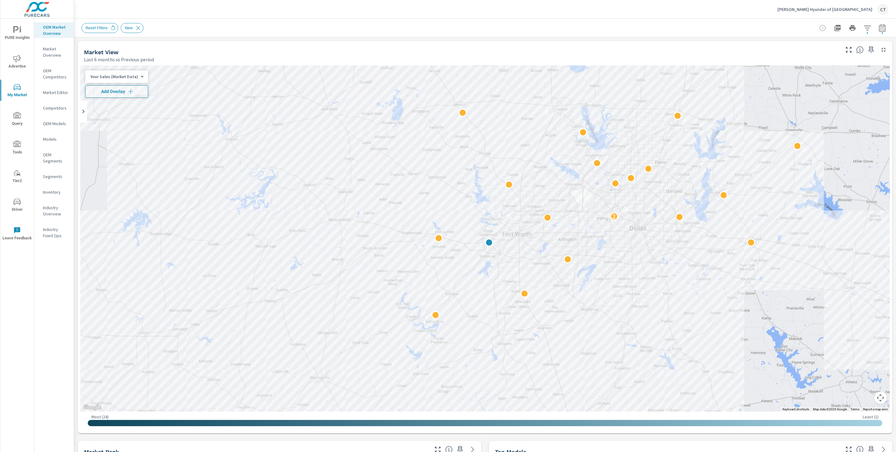
click at [876, 29] on button "button" at bounding box center [882, 28] width 12 height 12
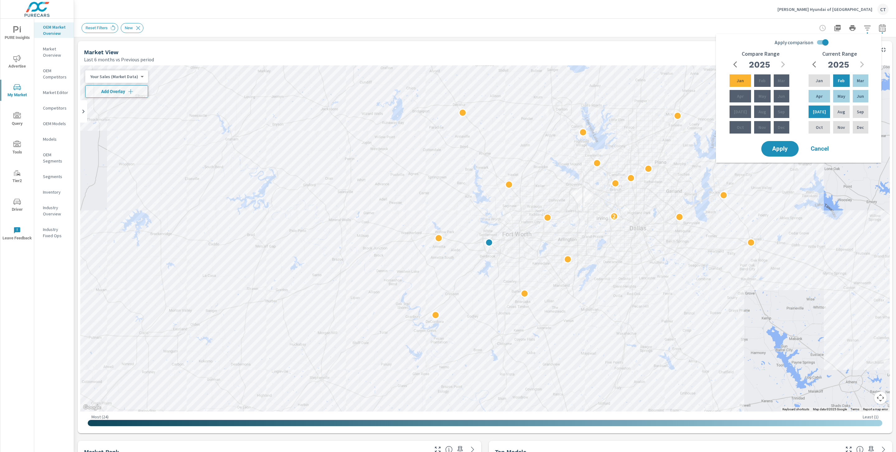
click at [49, 213] on p "Industry Overview" at bounding box center [56, 210] width 26 height 12
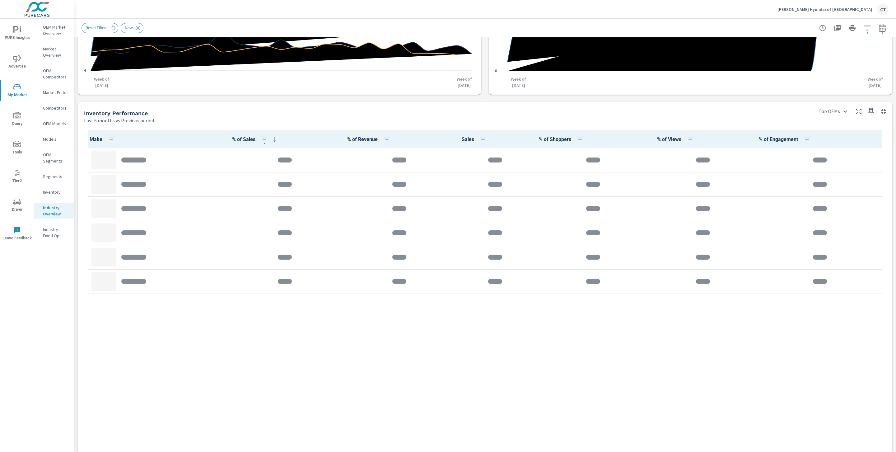
scroll to position [206, 0]
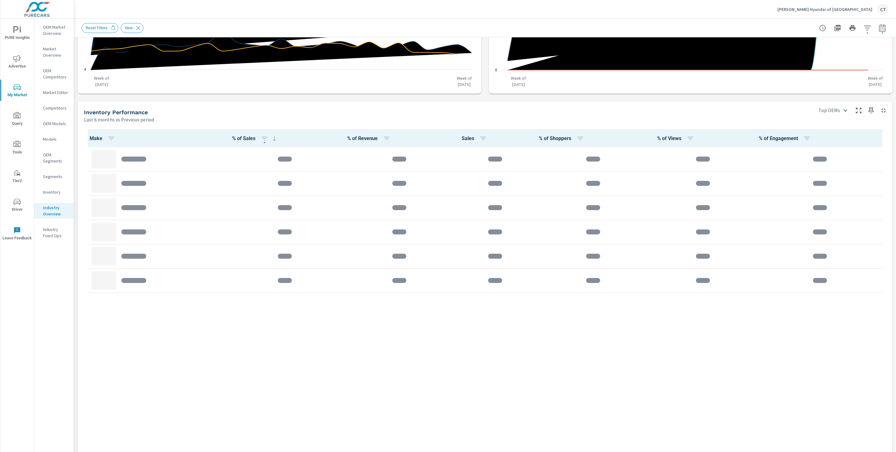
click at [868, 29] on div at bounding box center [852, 28] width 72 height 12
click at [864, 29] on icon "button" at bounding box center [867, 27] width 7 height 7
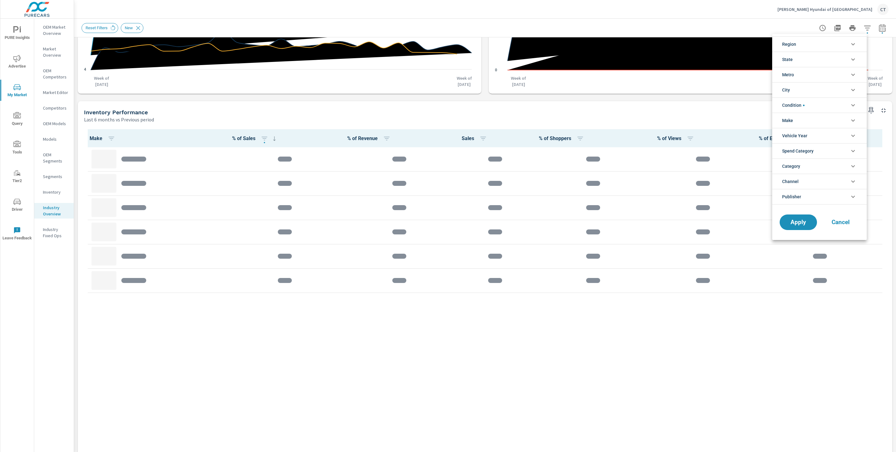
click at [876, 31] on div at bounding box center [448, 226] width 896 height 452
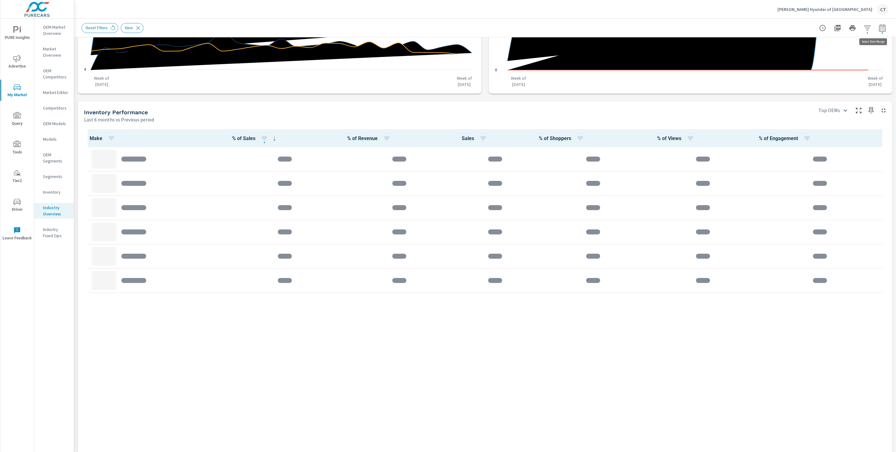
click at [878, 26] on icon "button" at bounding box center [881, 27] width 7 height 7
select select "Last 6 months"
select select "Previous period"
click at [823, 54] on select "Custom [DATE] Last week Last 7 days Last 14 days Last 30 days Last 45 days Last…" at bounding box center [825, 54] width 62 height 12
select select "Last 45 days"
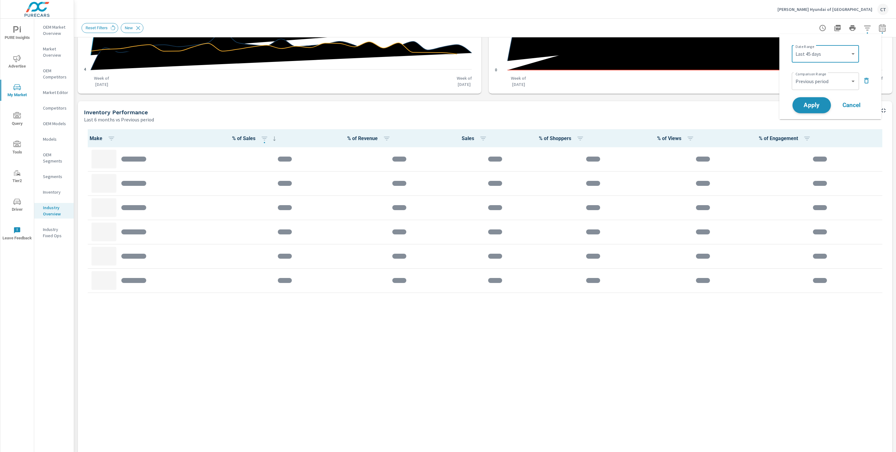
click at [816, 104] on span "Apply" at bounding box center [812, 105] width 26 height 6
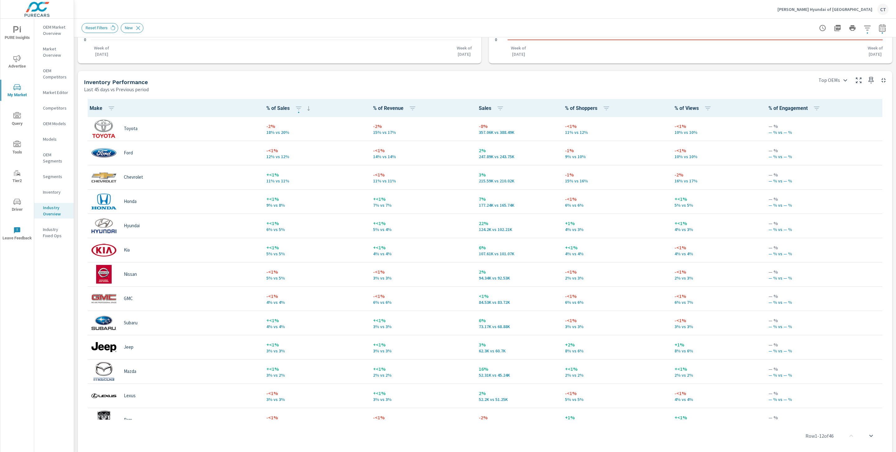
scroll to position [235, 0]
click at [864, 26] on icon "button" at bounding box center [867, 27] width 7 height 7
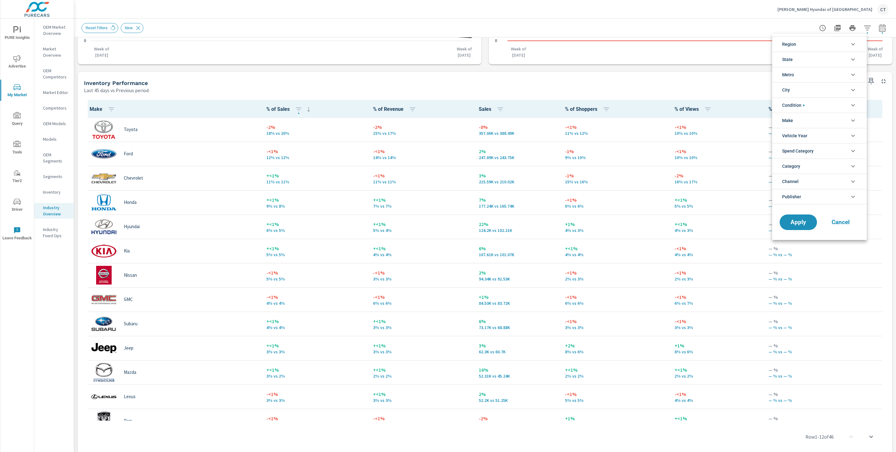
click at [883, 30] on div at bounding box center [448, 226] width 896 height 452
click at [878, 27] on icon "button" at bounding box center [881, 27] width 7 height 7
select select "Last 45 days"
select select "Previous period"
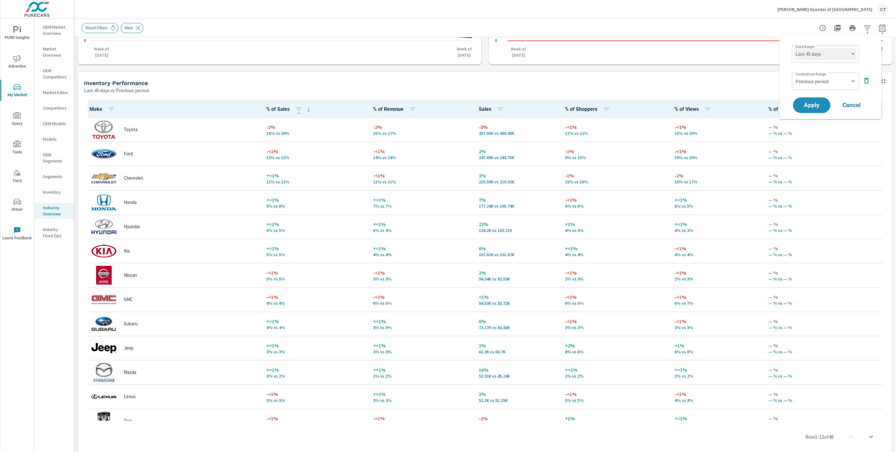
click at [830, 55] on select "Custom [DATE] Last week Last 7 days Last 14 days Last 30 days Last 45 days Last…" at bounding box center [825, 54] width 62 height 12
select select "Last 60 days"
click at [813, 104] on span "Apply" at bounding box center [812, 105] width 26 height 6
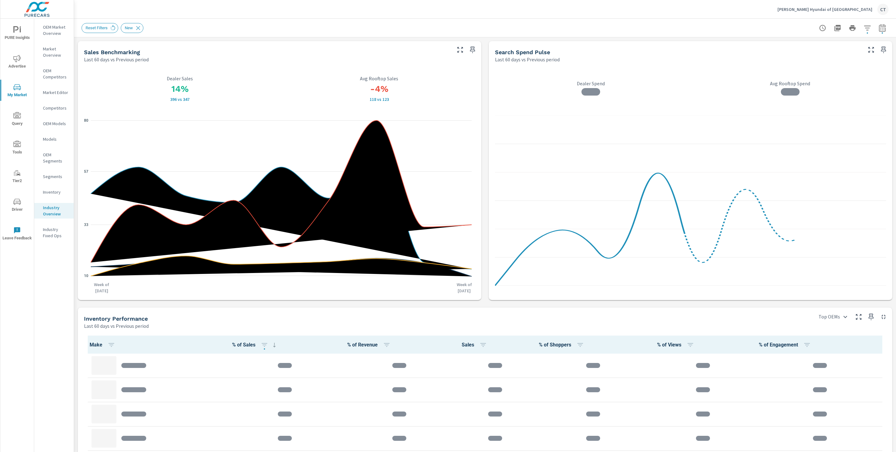
click at [864, 29] on icon "button" at bounding box center [867, 27] width 7 height 7
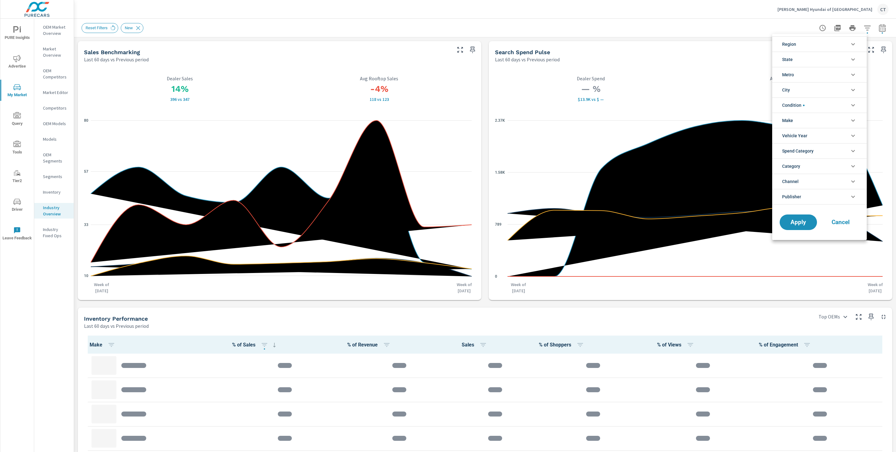
click at [825, 182] on li "Channel" at bounding box center [819, 181] width 95 height 15
click at [807, 209] on span "Search" at bounding box center [826, 209] width 68 height 7
click at [806, 267] on span "Apply" at bounding box center [798, 264] width 26 height 6
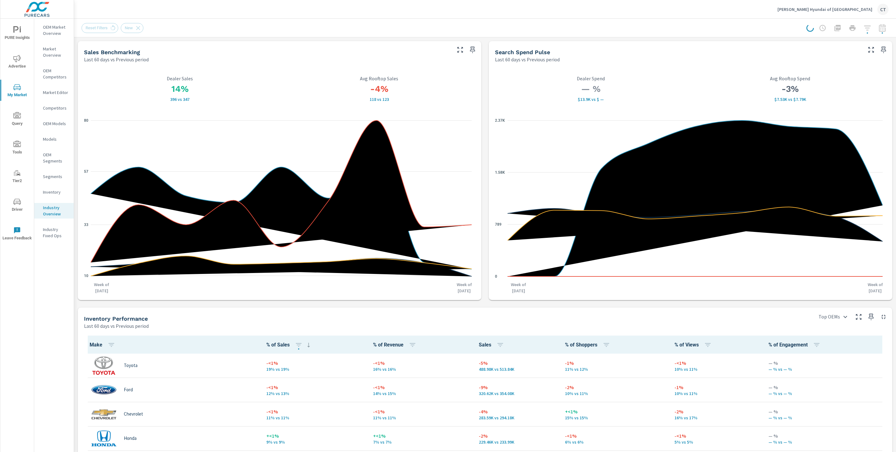
scroll to position [0, 0]
